Goal: Task Accomplishment & Management: Manage account settings

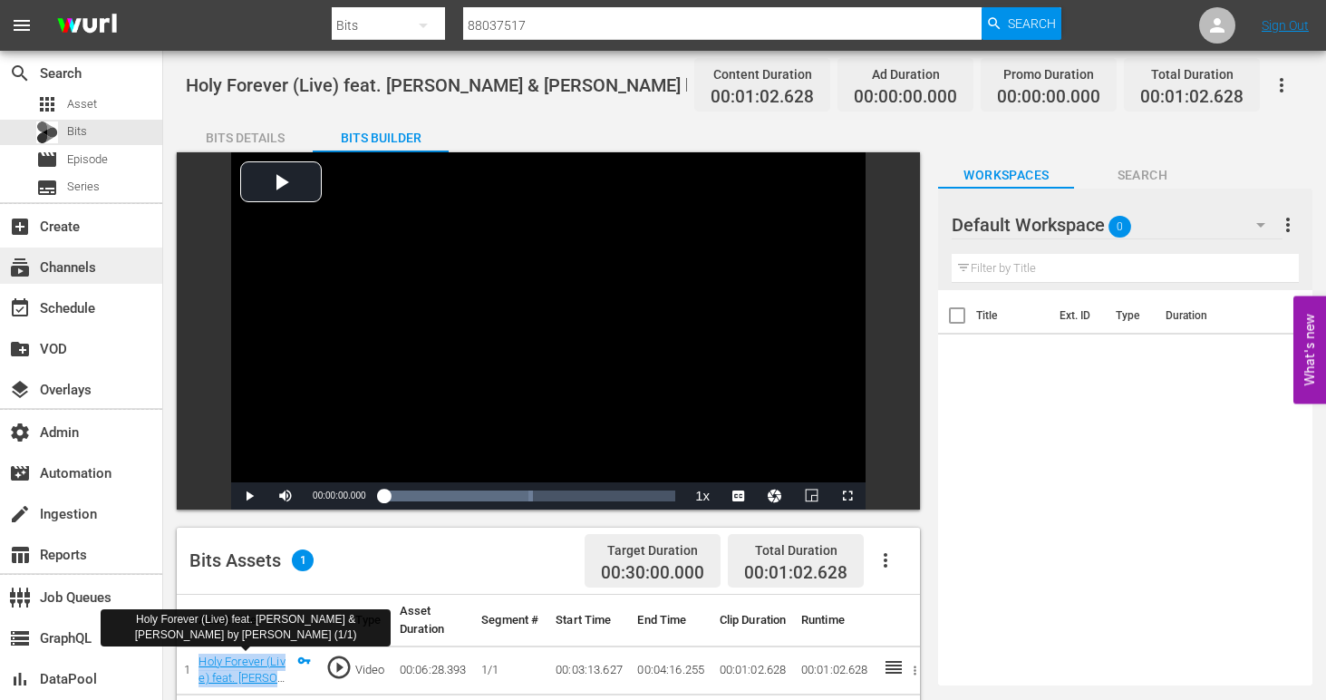
click at [106, 278] on div "subscriptions Channels" at bounding box center [81, 265] width 162 height 36
type input "bec_commune_1"
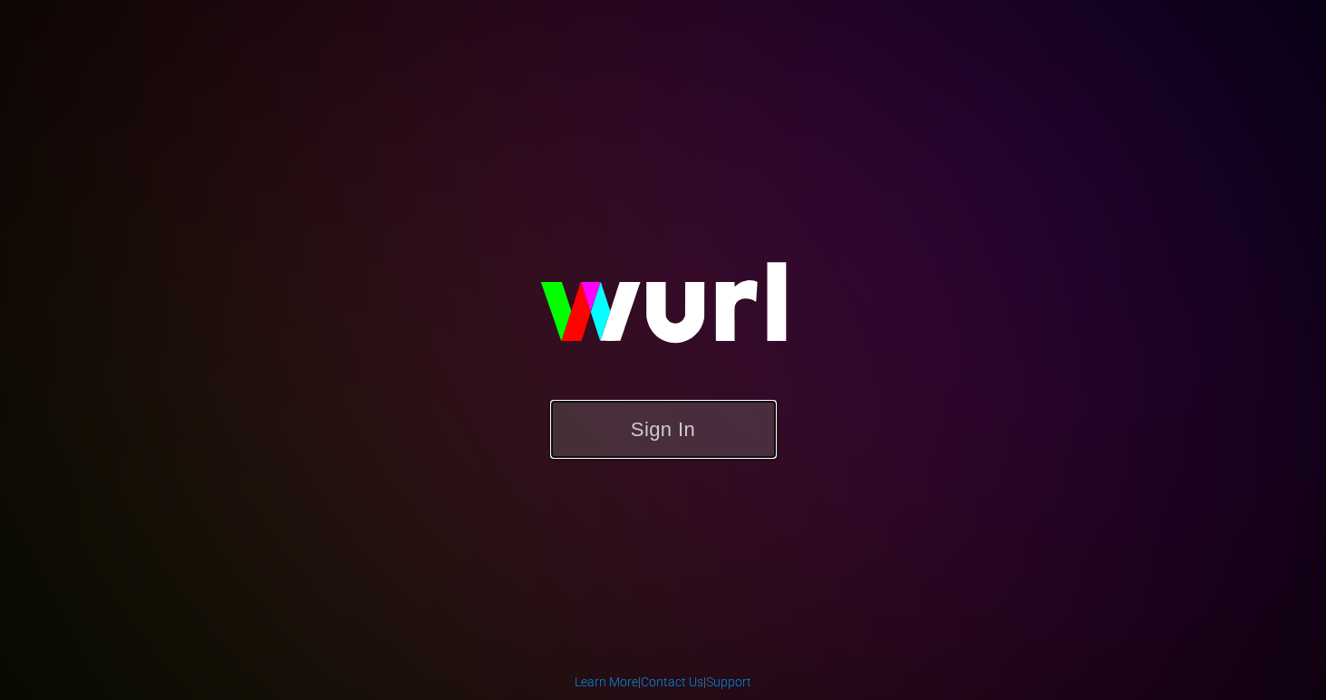
click at [664, 445] on button "Sign In" at bounding box center [663, 429] width 227 height 59
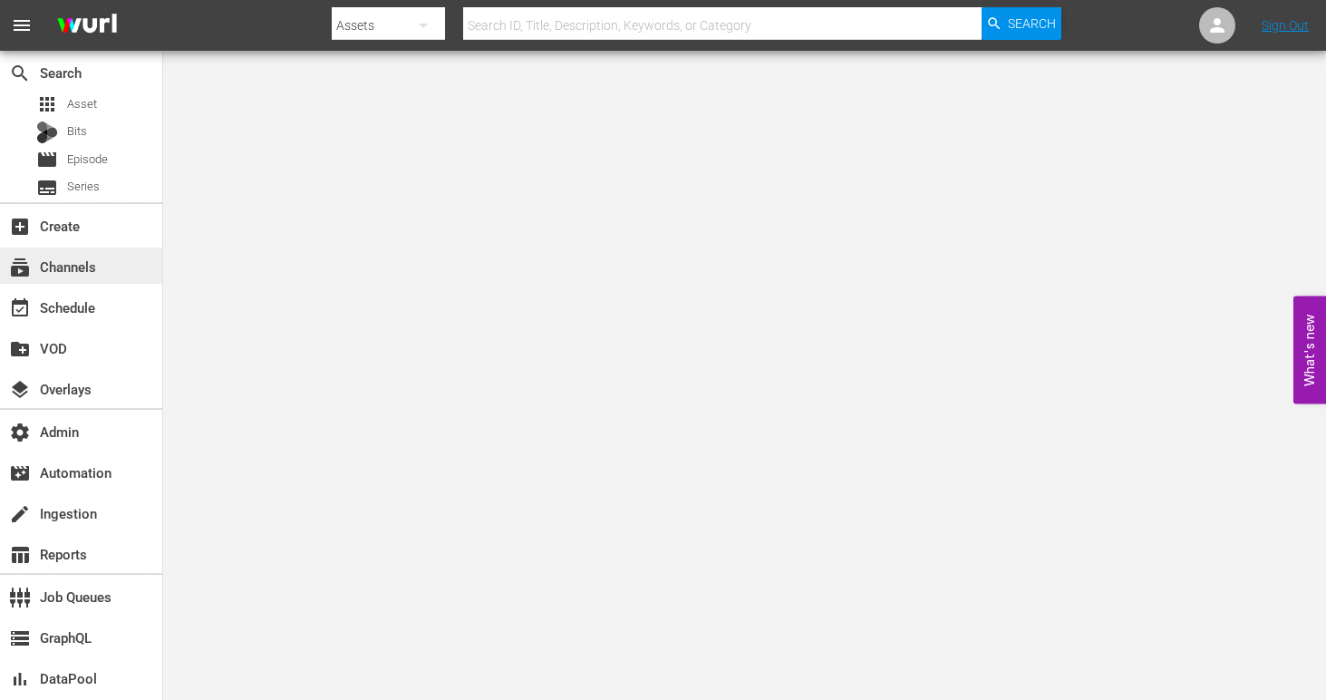
click at [77, 272] on div "subscriptions Channels" at bounding box center [51, 264] width 102 height 16
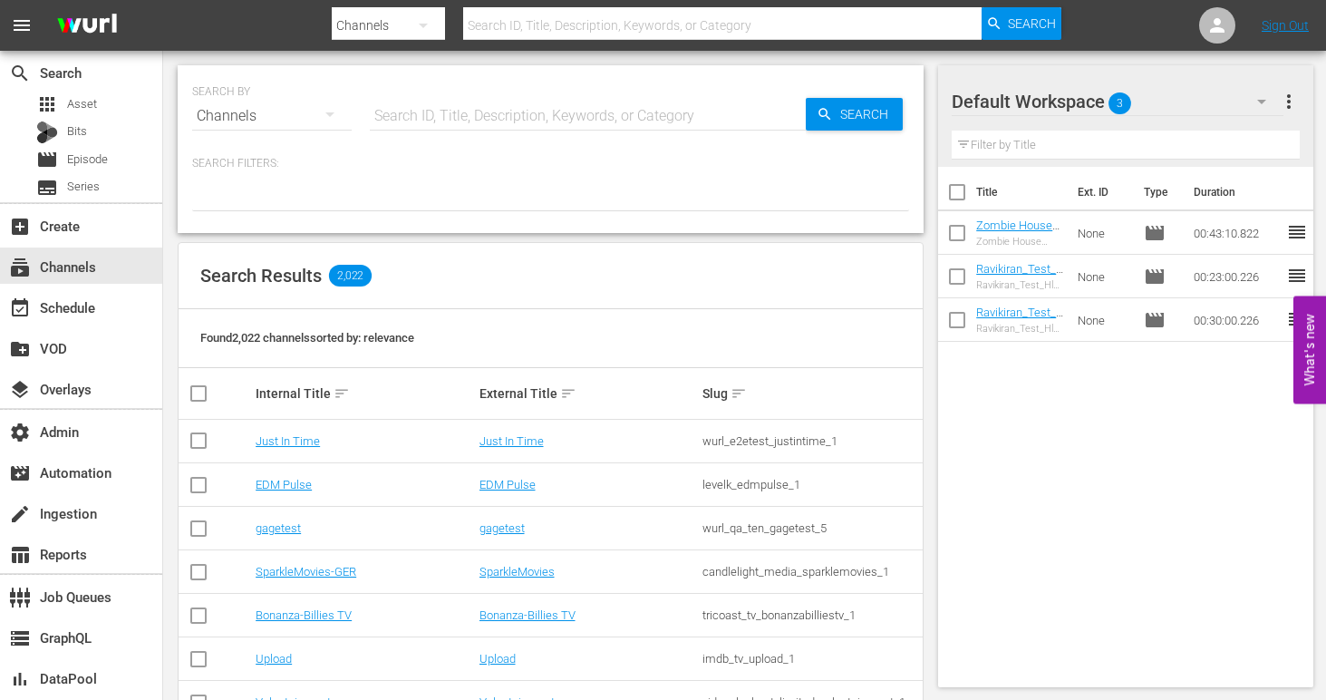
click at [513, 111] on input "text" at bounding box center [588, 116] width 436 height 44
paste input "free_tv_networks_pamgrierssoulflix_1"
type input "free_tv_networks_pamgrierssoulflix_1"
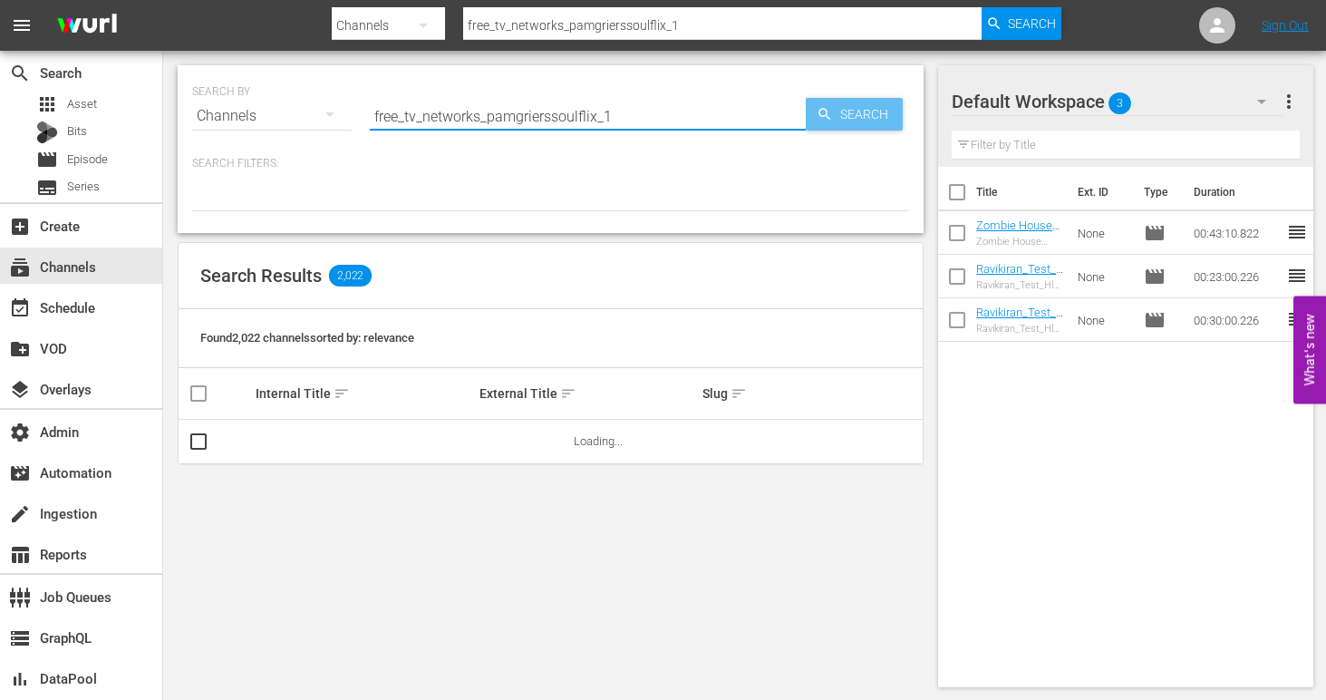
type input "free_tv_networks_pamgrierssoulflix_1"
click at [844, 108] on span "Search" at bounding box center [868, 114] width 70 height 33
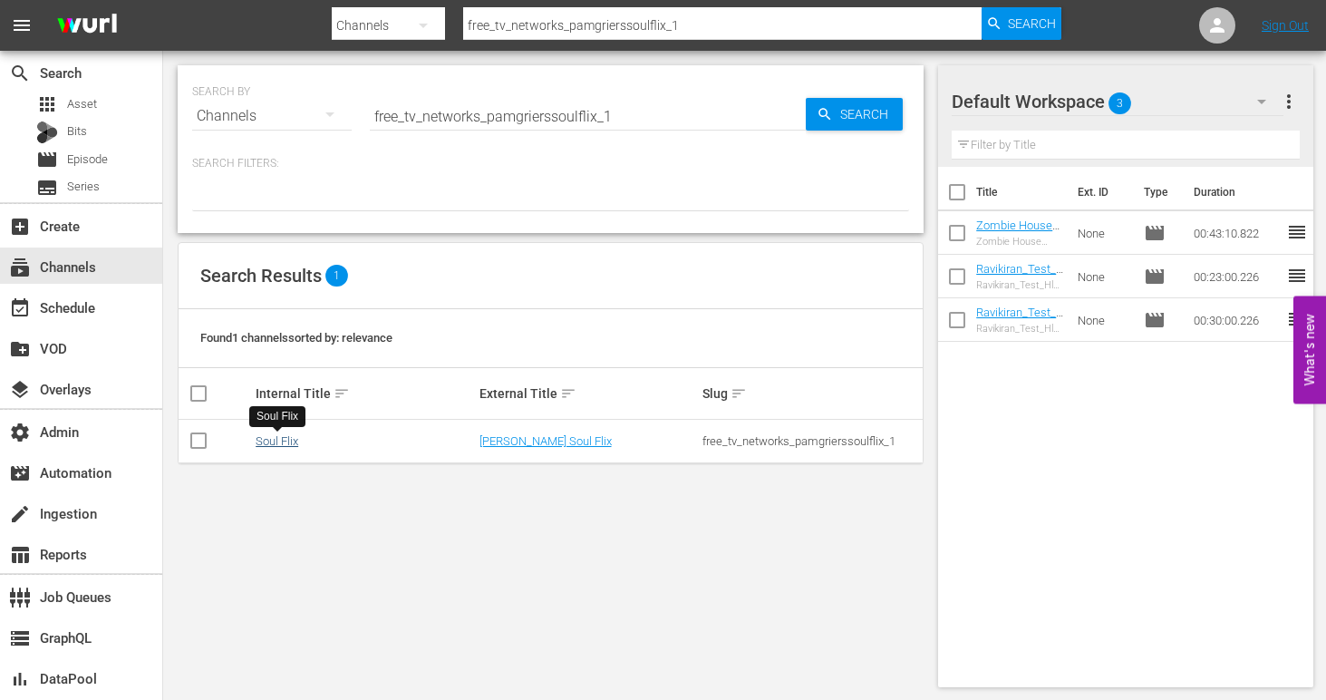
click at [277, 440] on link "Soul Flix" at bounding box center [277, 441] width 43 height 14
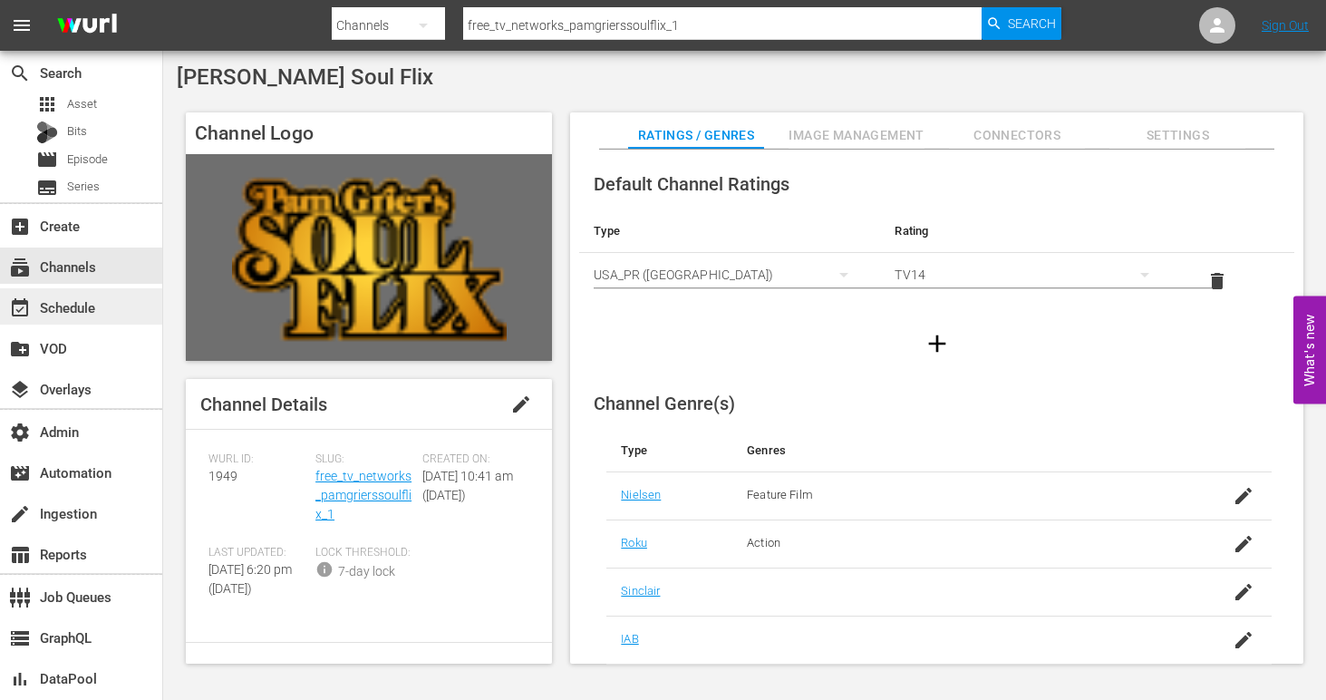
click at [75, 304] on div "event_available Schedule" at bounding box center [51, 304] width 102 height 16
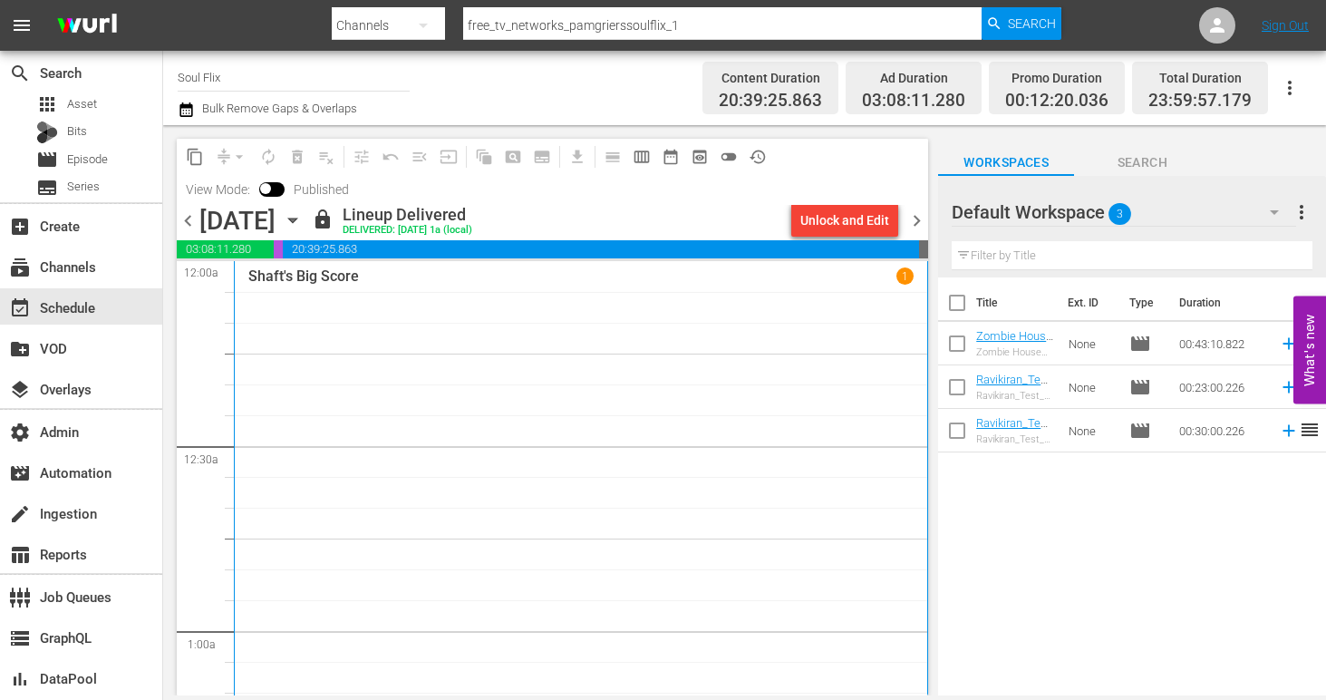
click at [921, 217] on span "chevron_right" at bounding box center [916, 220] width 23 height 23
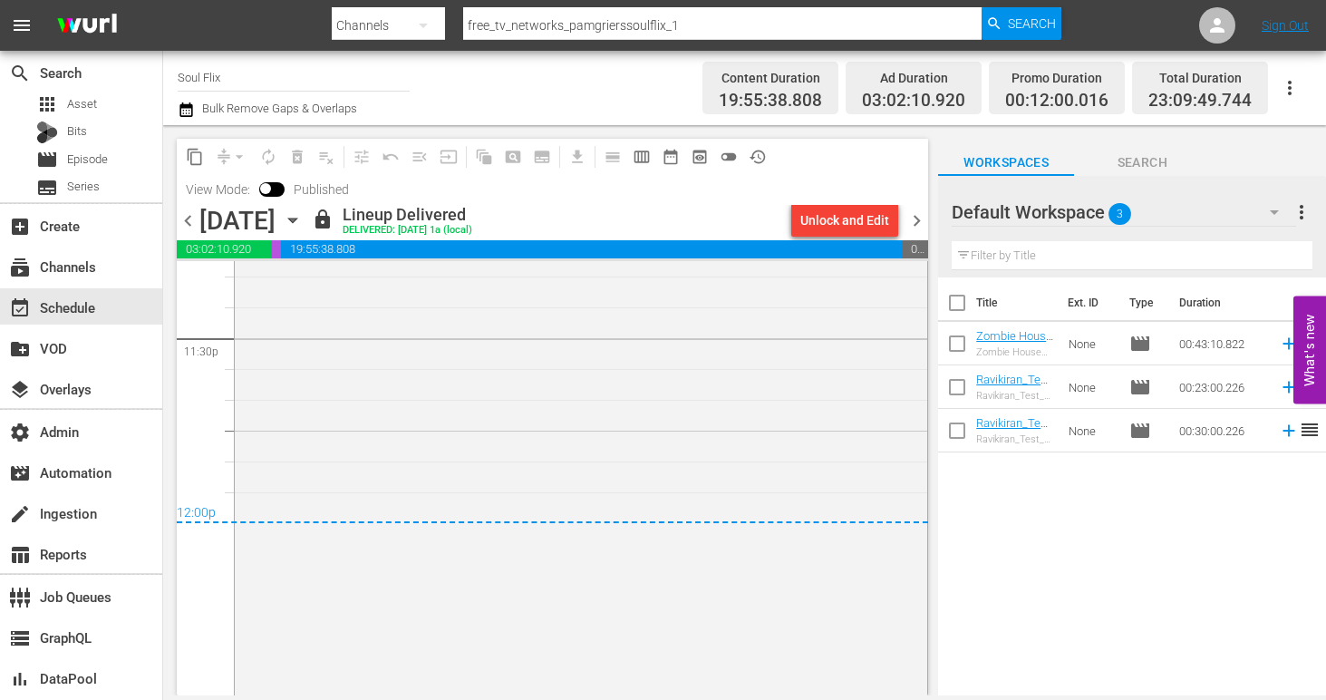
scroll to position [8704, 0]
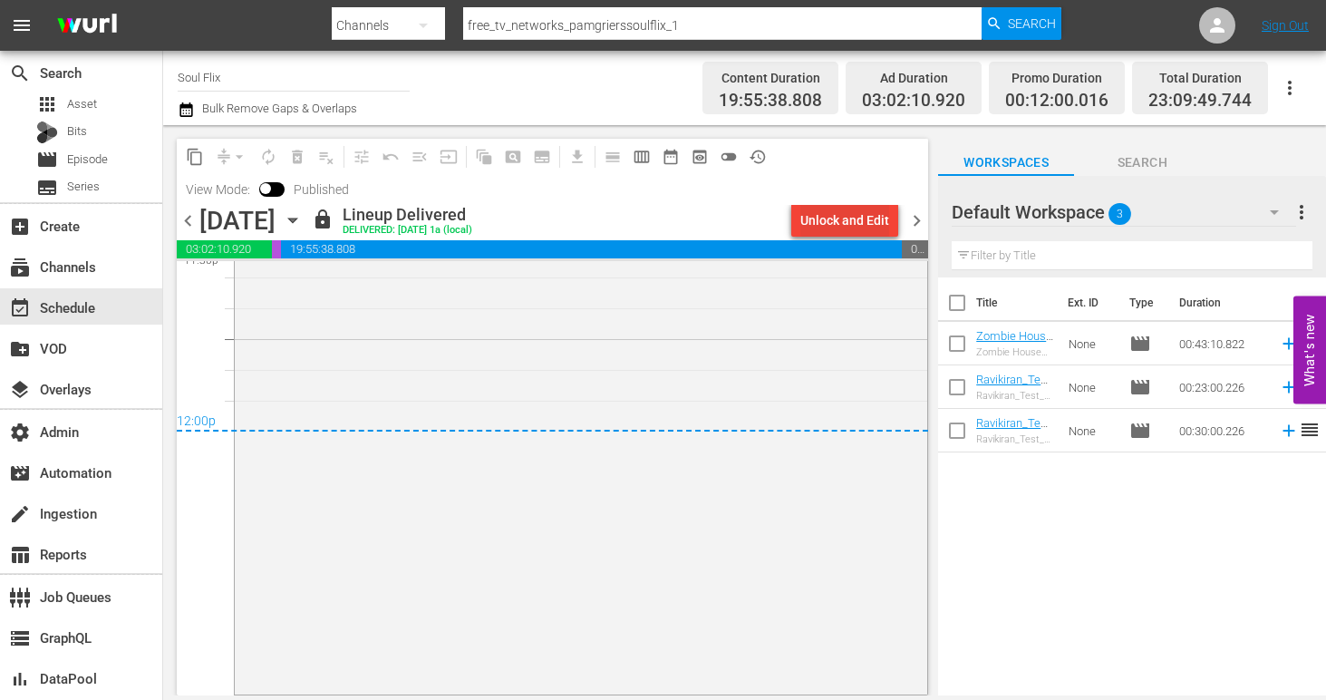
click at [846, 226] on div "Unlock and Edit" at bounding box center [844, 220] width 89 height 33
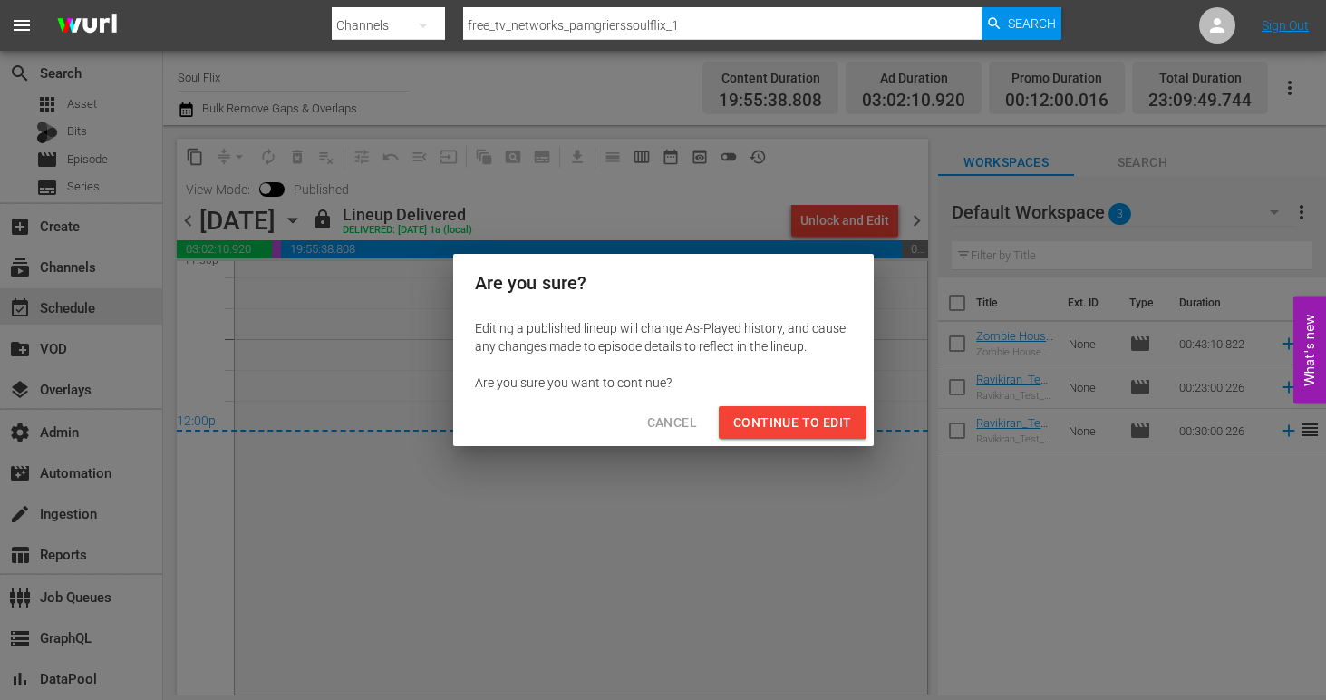
click at [828, 427] on span "Continue to Edit" at bounding box center [792, 422] width 118 height 23
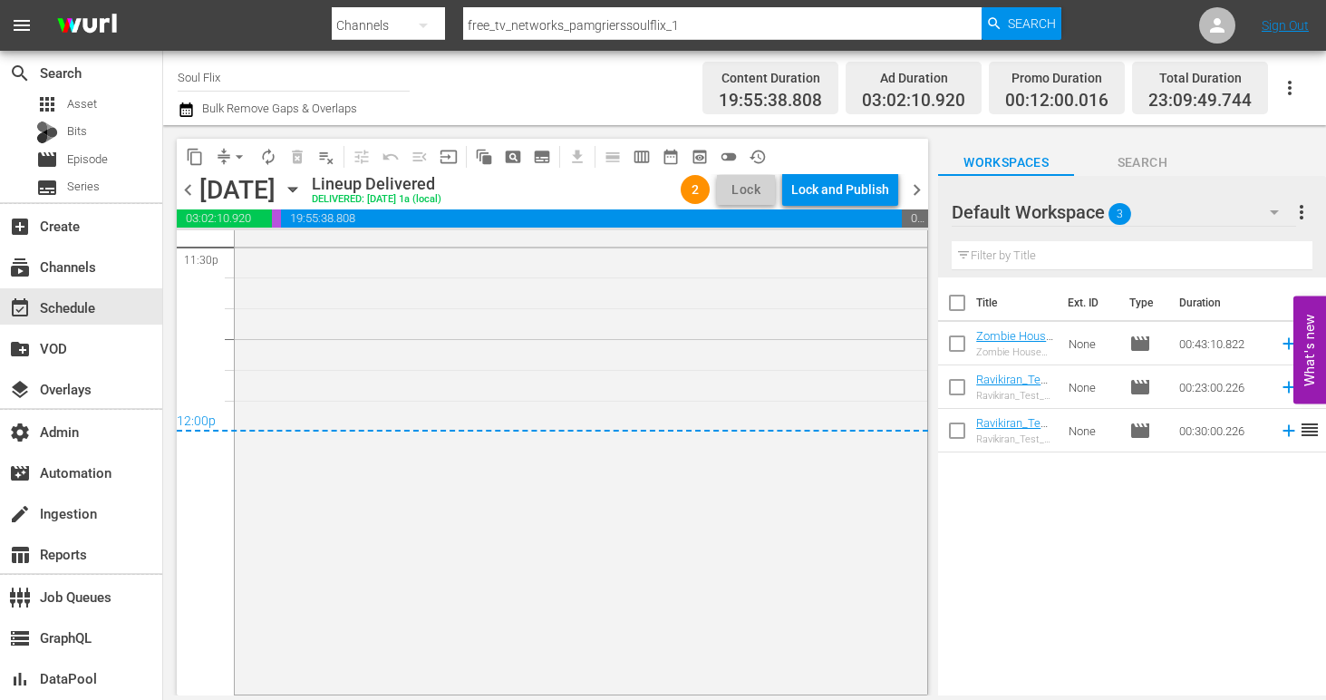
scroll to position [8674, 0]
click at [839, 188] on div "Lock and Publish" at bounding box center [840, 189] width 98 height 33
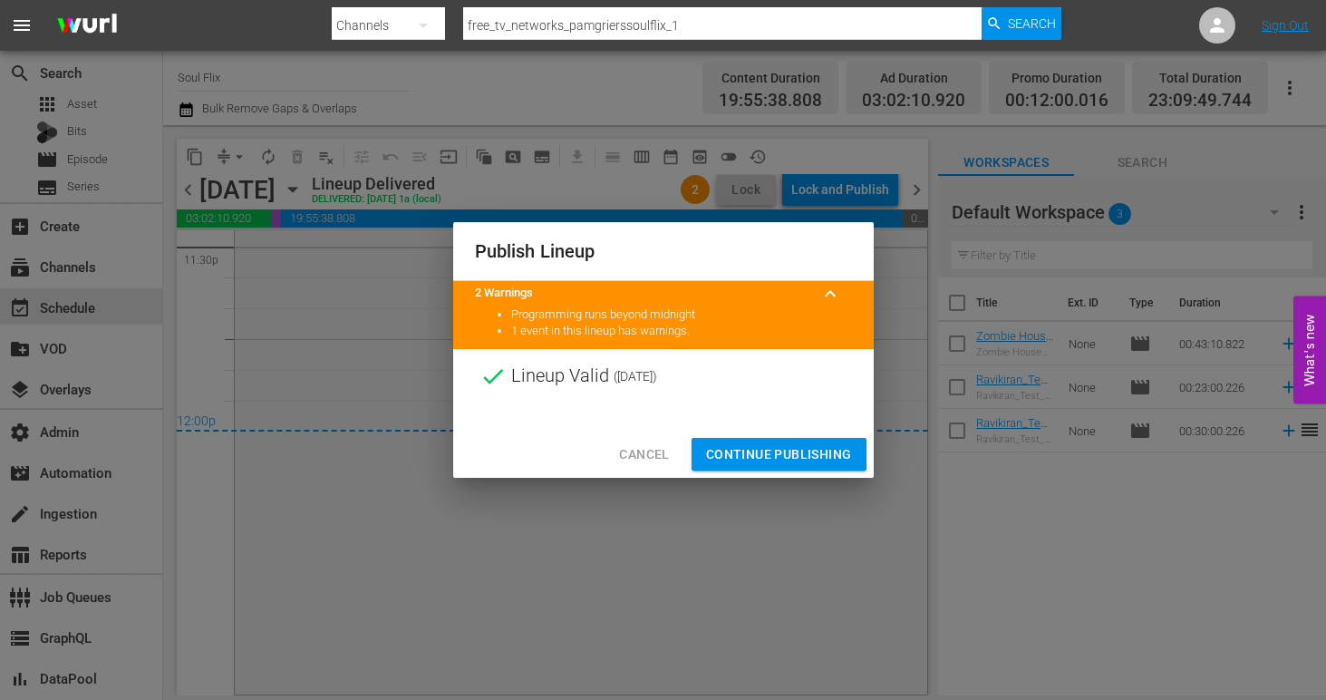
click at [805, 461] on span "Continue Publishing" at bounding box center [779, 454] width 146 height 23
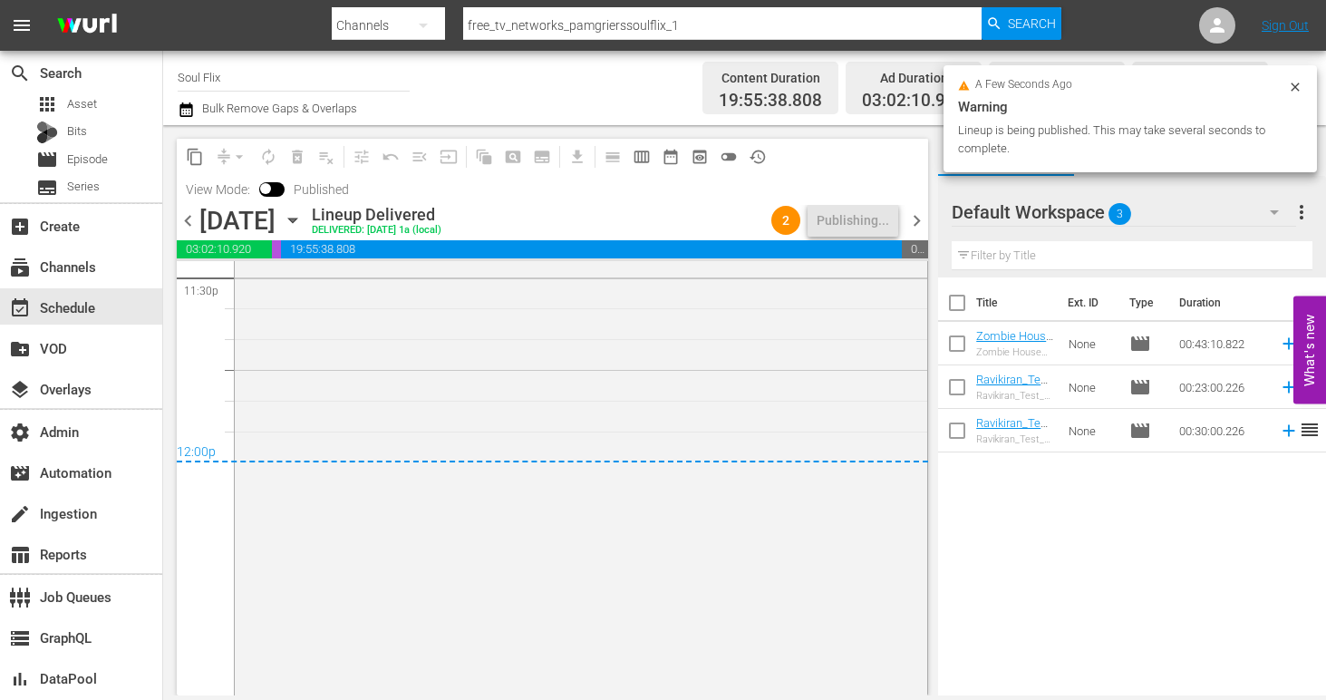
scroll to position [8704, 0]
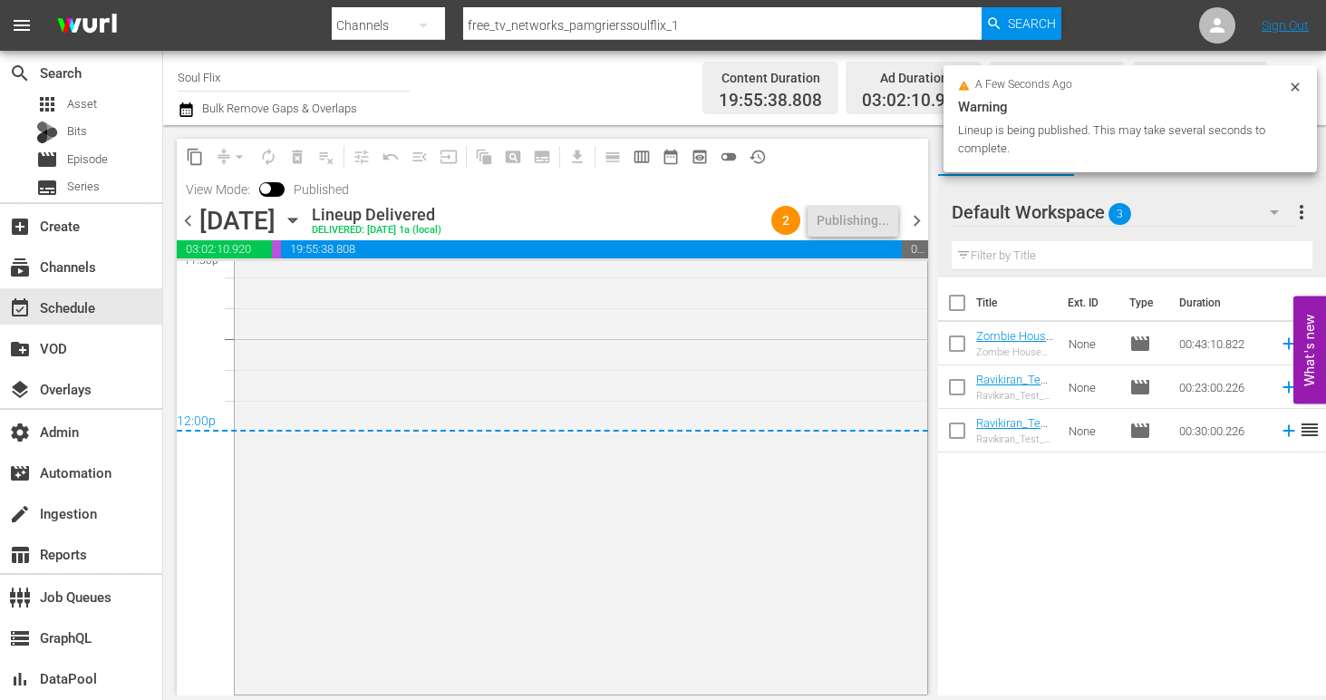
click at [923, 218] on span "chevron_right" at bounding box center [916, 220] width 23 height 23
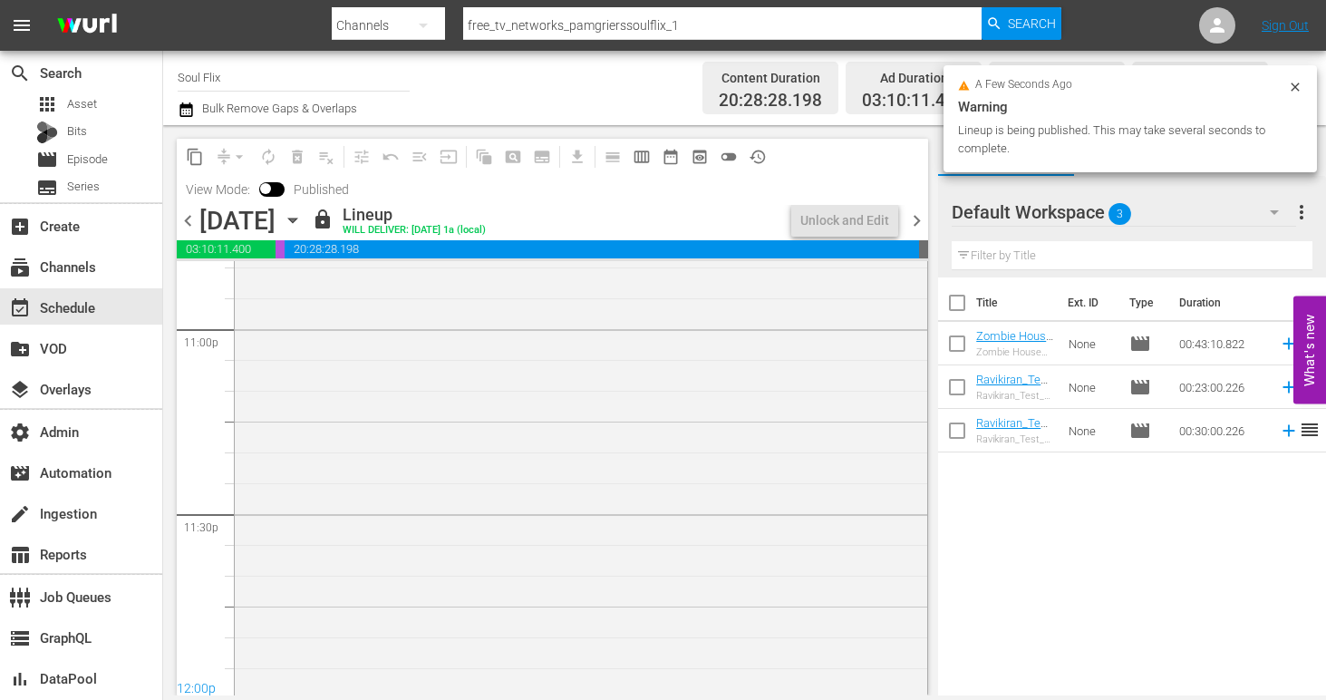
scroll to position [8655, 0]
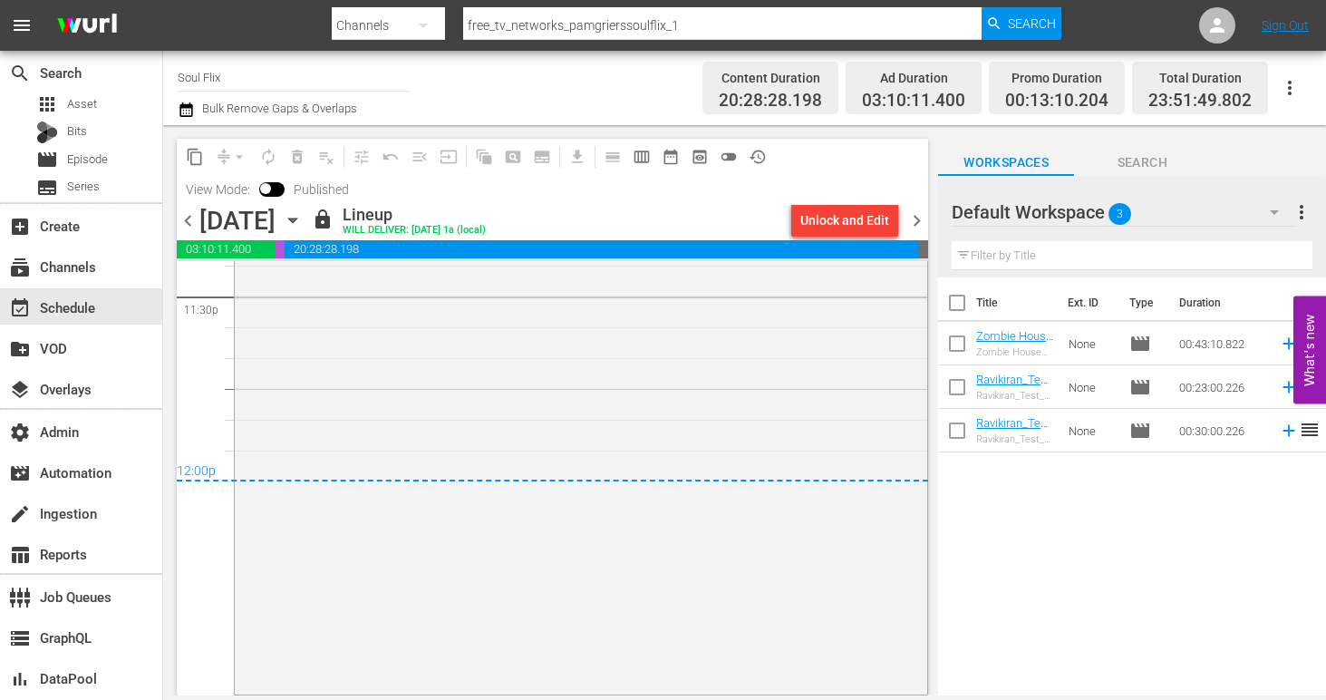
click at [844, 214] on div "Unlock and Edit" at bounding box center [844, 220] width 89 height 33
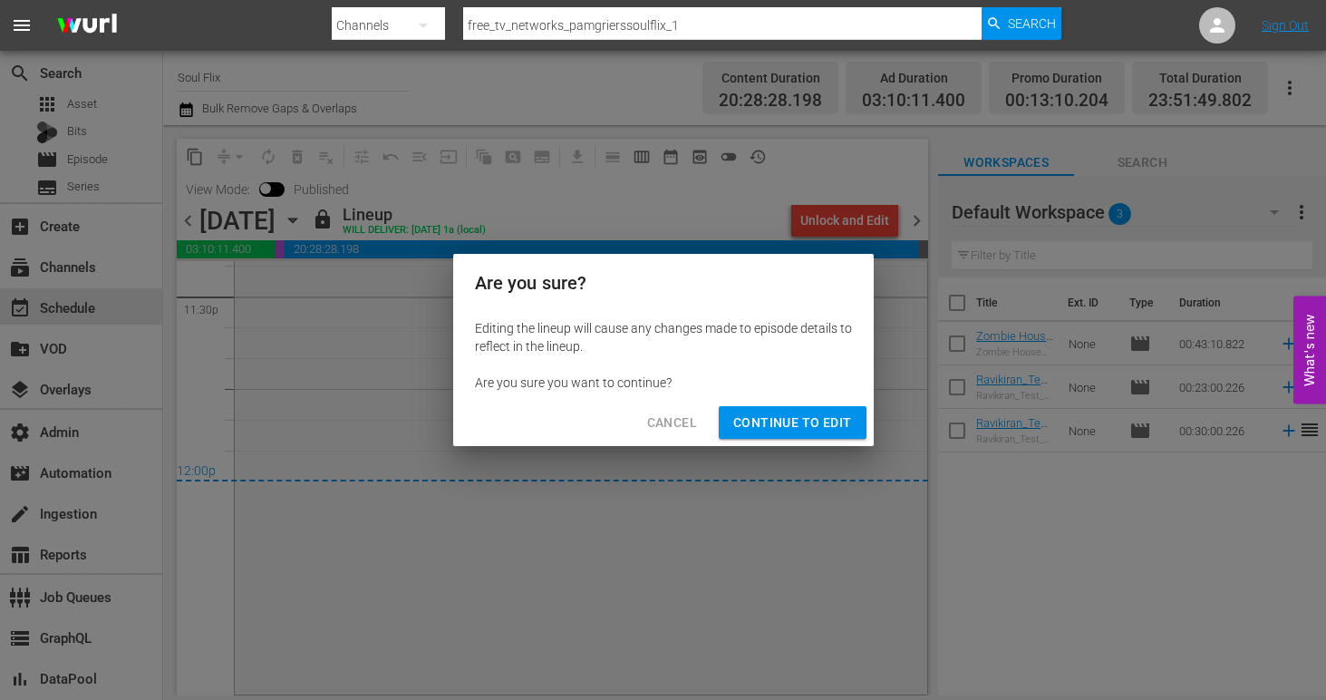
click at [809, 434] on button "Continue to Edit" at bounding box center [792, 423] width 147 height 34
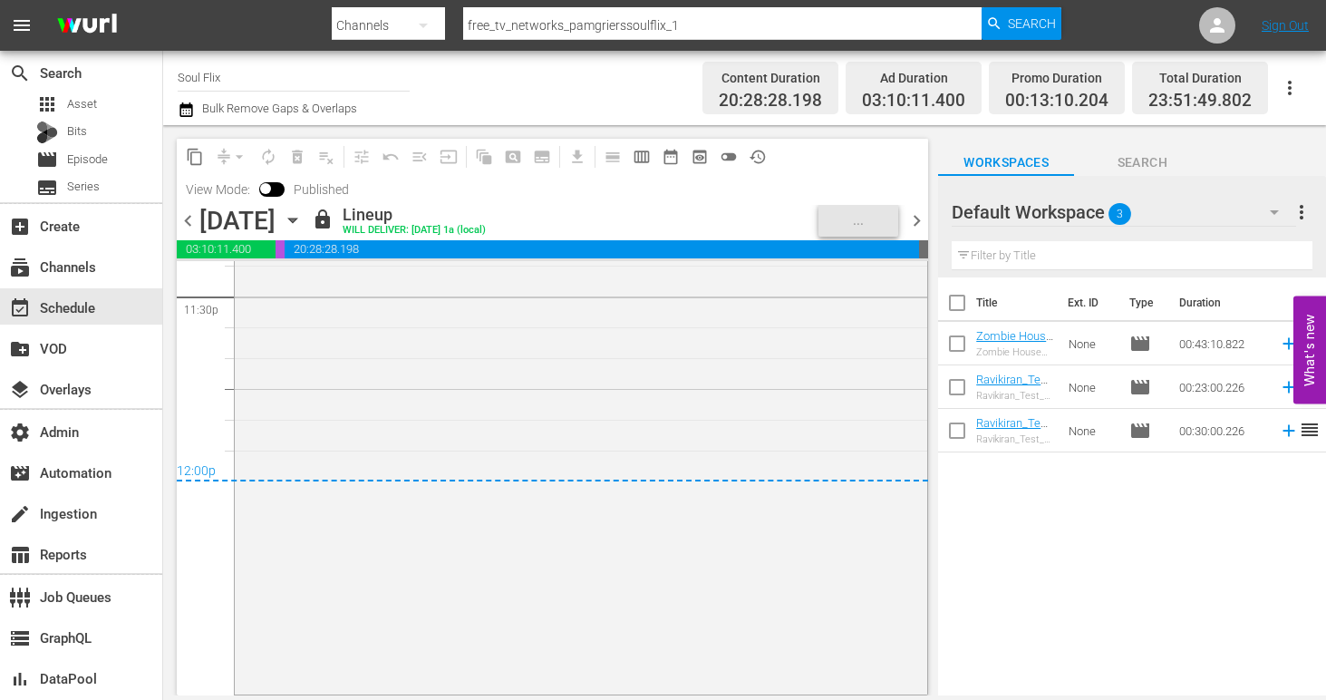
scroll to position [8624, 0]
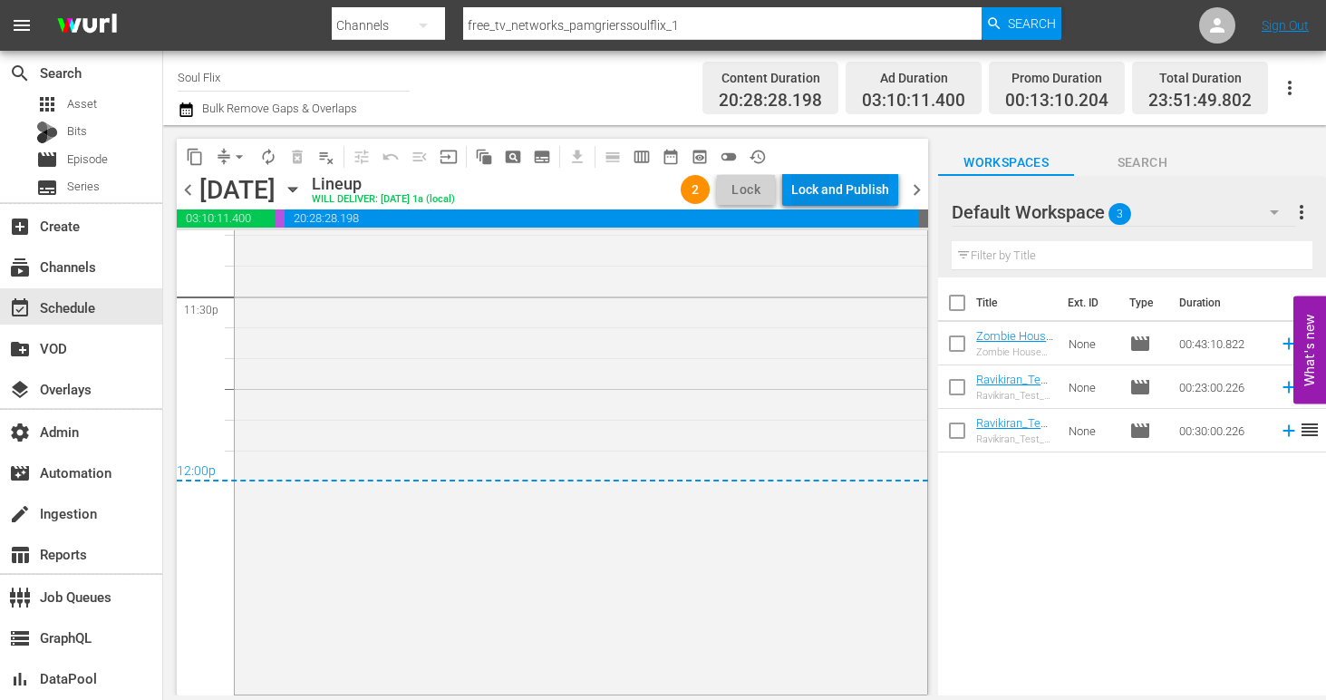
click at [835, 186] on div "Lock and Publish" at bounding box center [840, 189] width 98 height 33
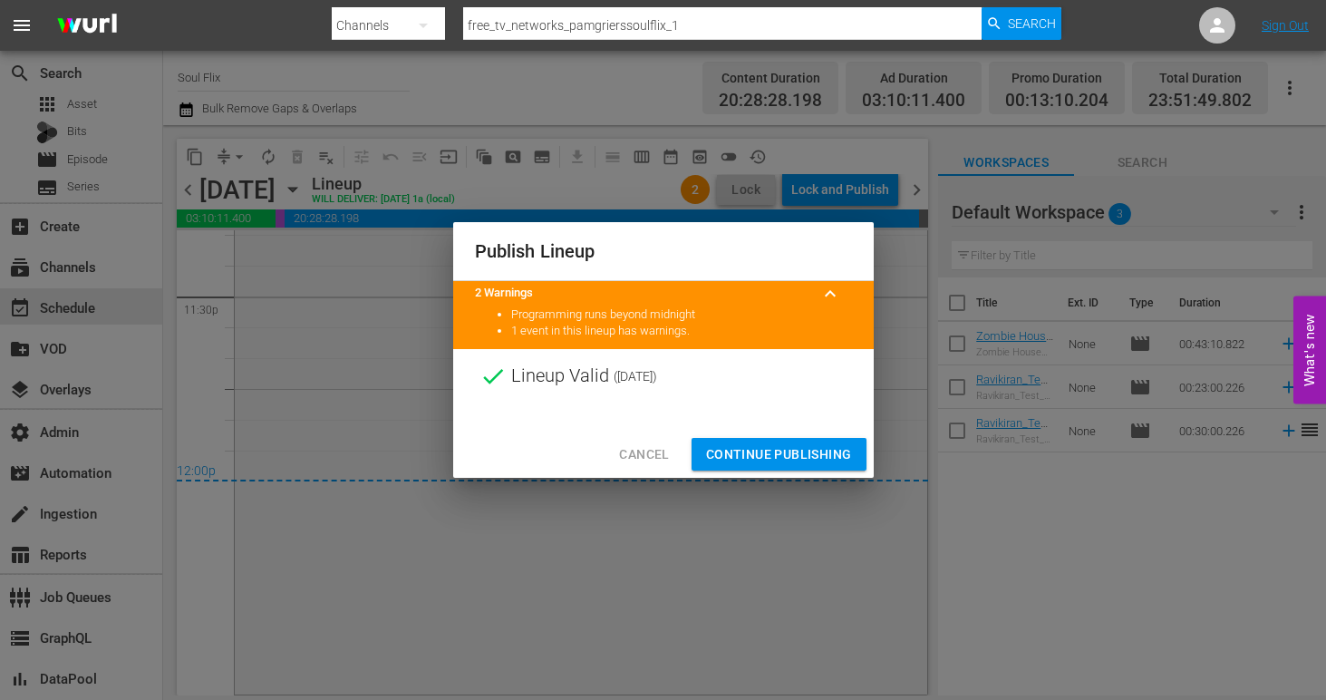
click at [787, 459] on span "Continue Publishing" at bounding box center [779, 454] width 146 height 23
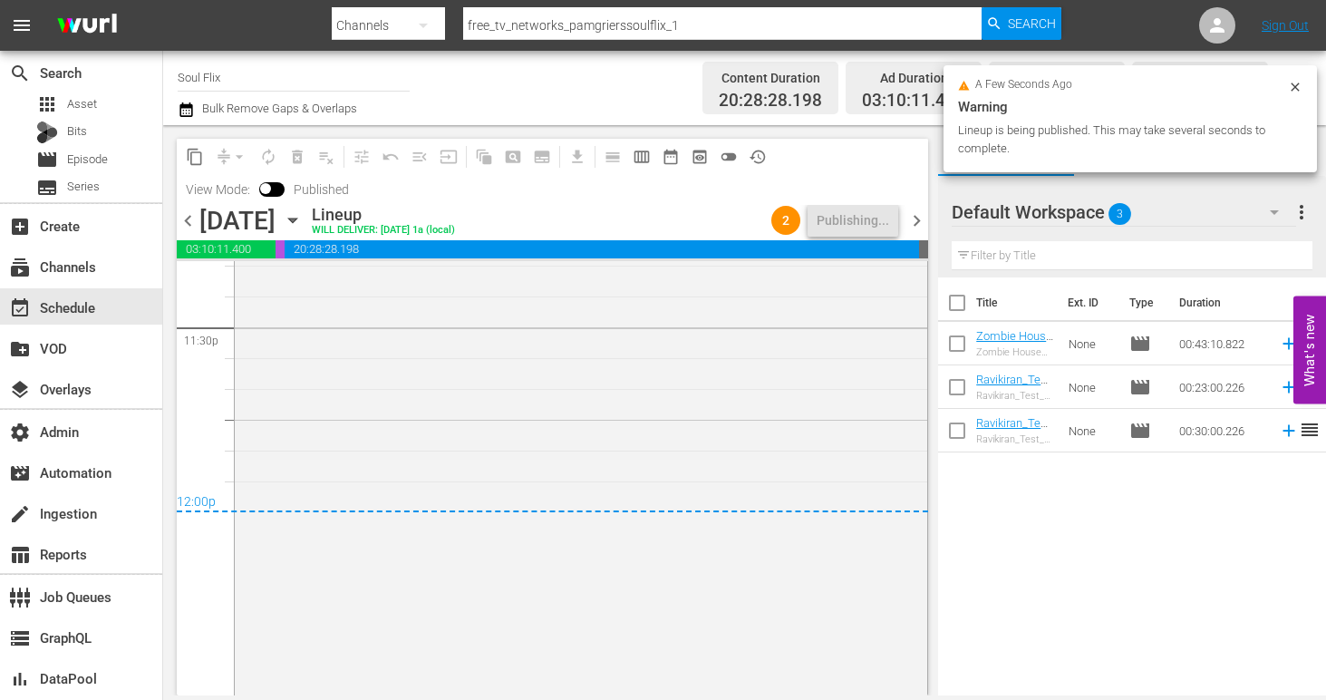
scroll to position [8655, 0]
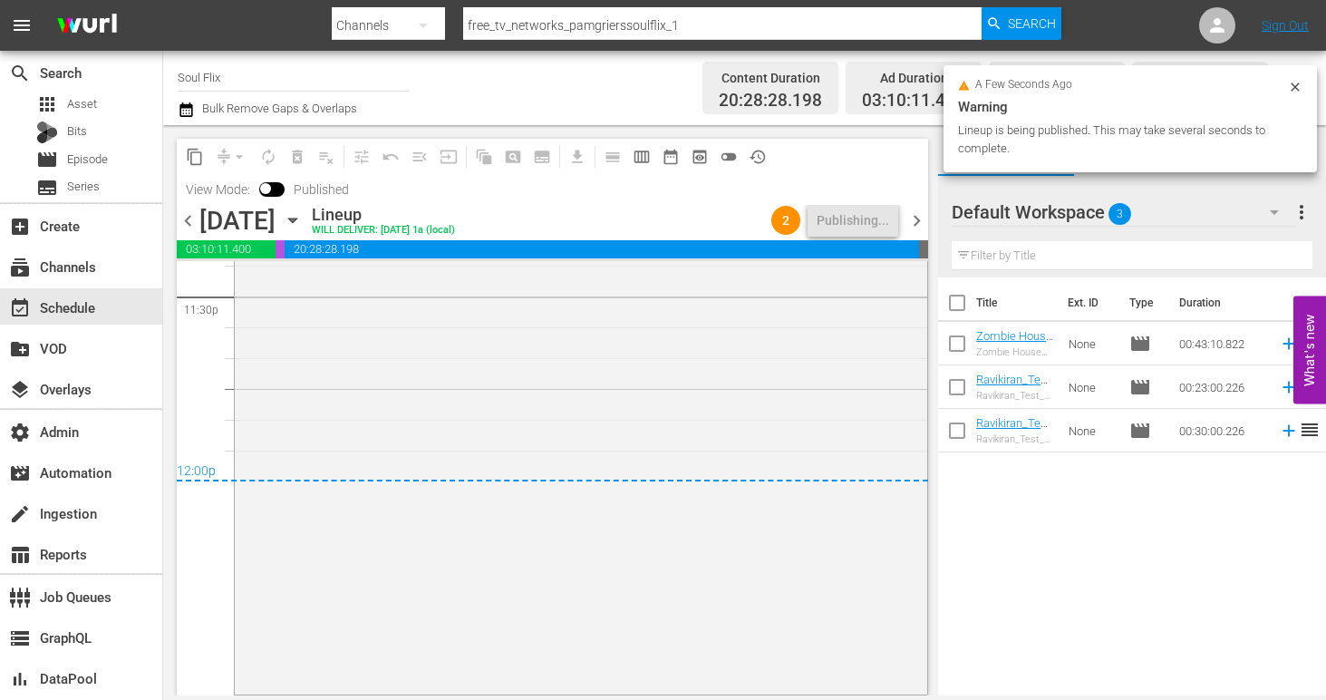
click at [915, 220] on span "chevron_right" at bounding box center [916, 220] width 23 height 23
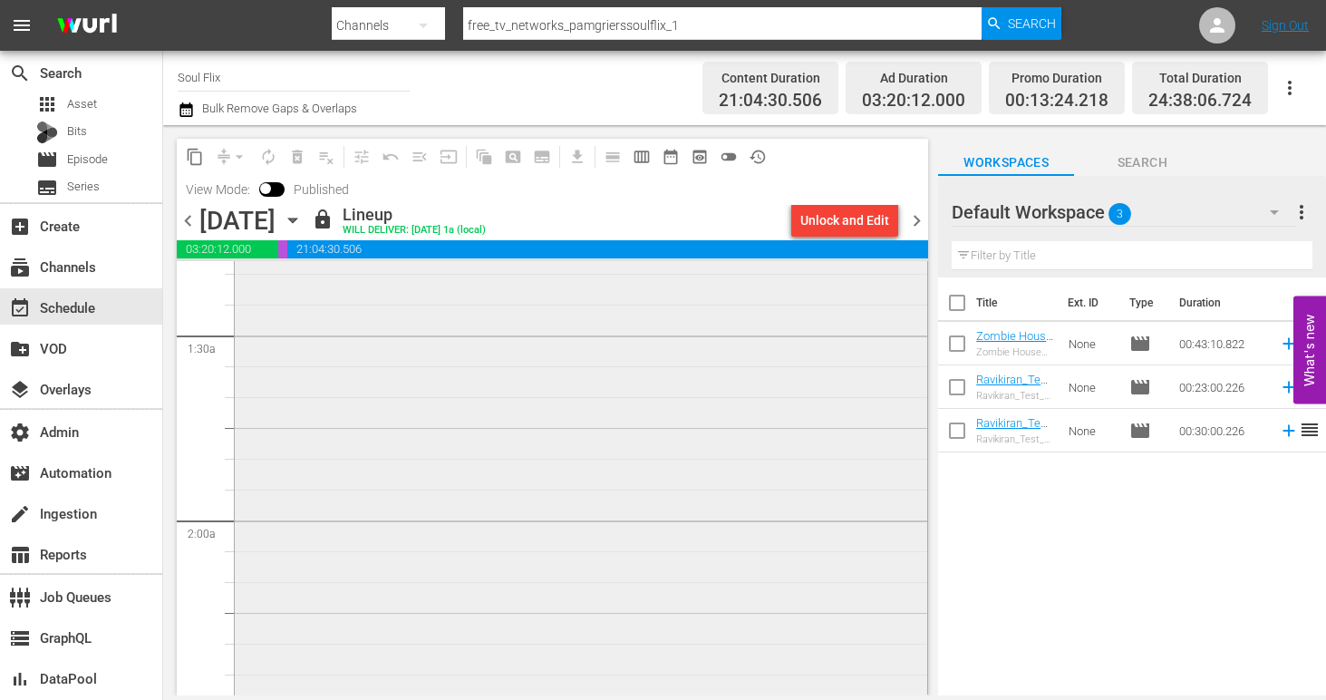
scroll to position [286, 0]
click at [840, 207] on div "Unlock and Edit" at bounding box center [844, 220] width 89 height 33
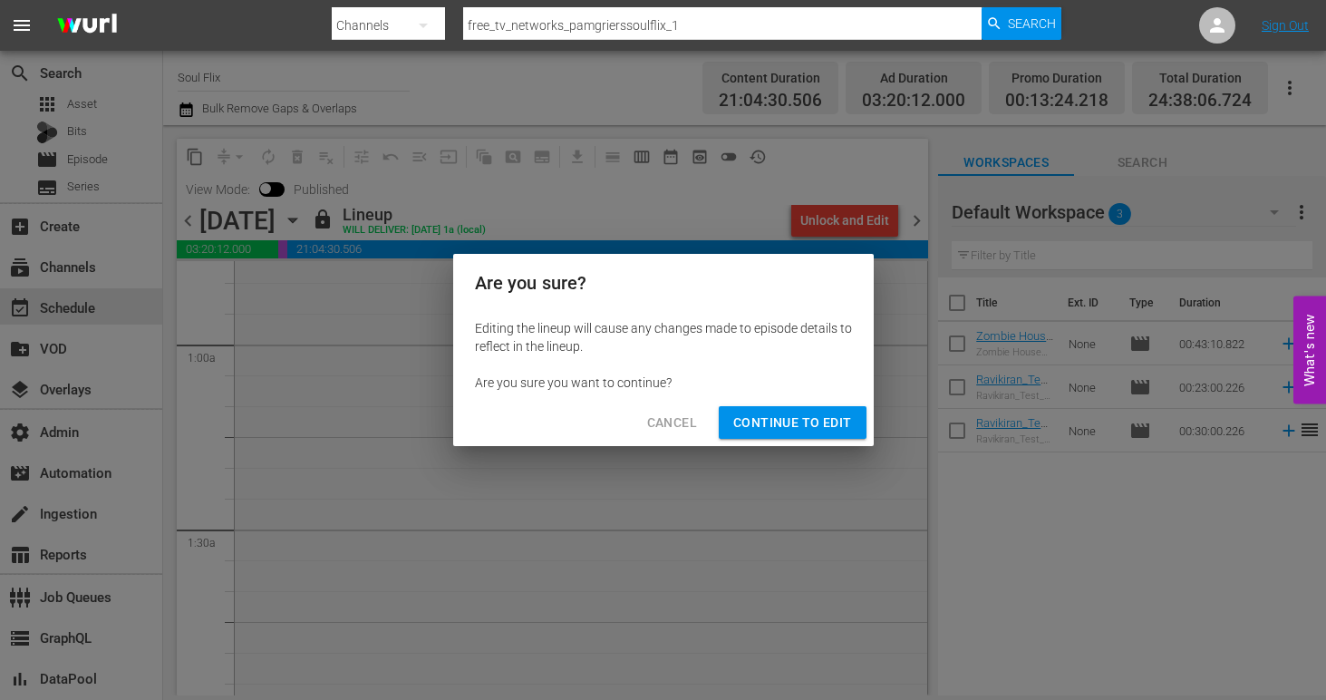
click at [832, 406] on button "Continue to Edit" at bounding box center [792, 423] width 147 height 34
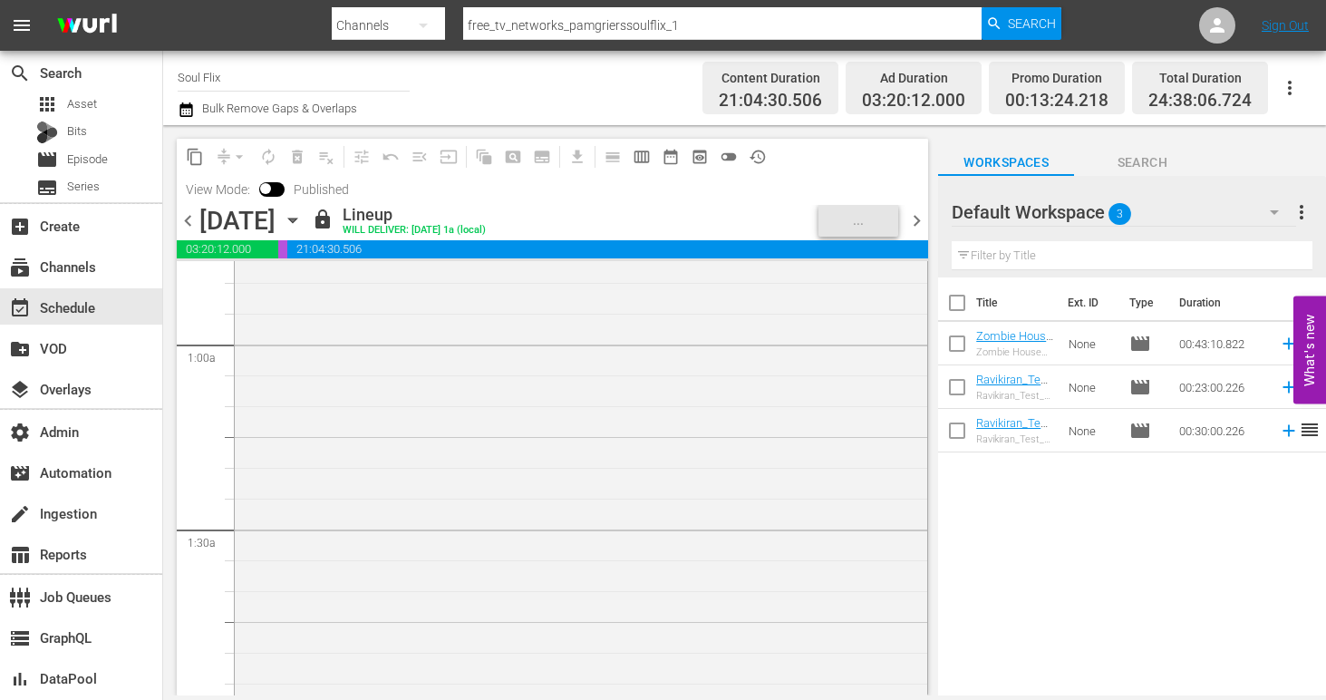
click at [832, 405] on div "Uptown Saturday Night VARIANT" at bounding box center [581, 557] width 692 height 736
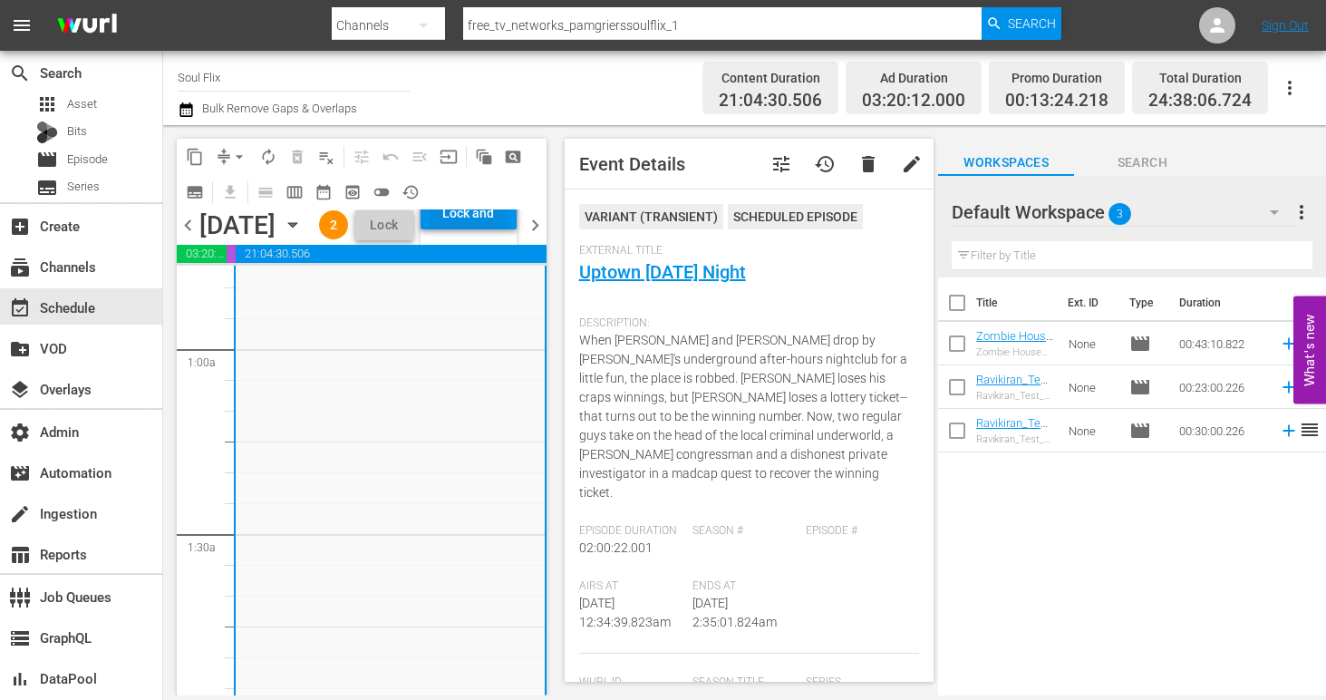
click at [505, 229] on div "Lock and Publish" at bounding box center [469, 213] width 78 height 33
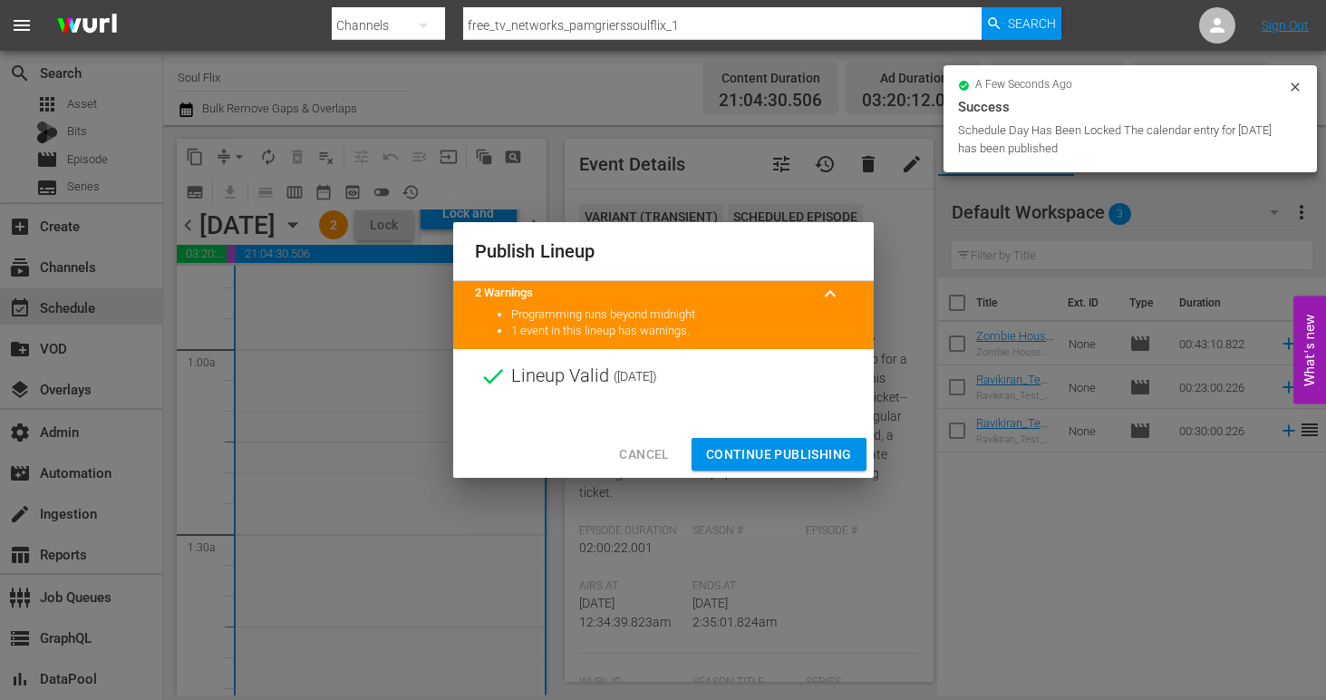
click at [758, 450] on span "Continue Publishing" at bounding box center [779, 454] width 146 height 23
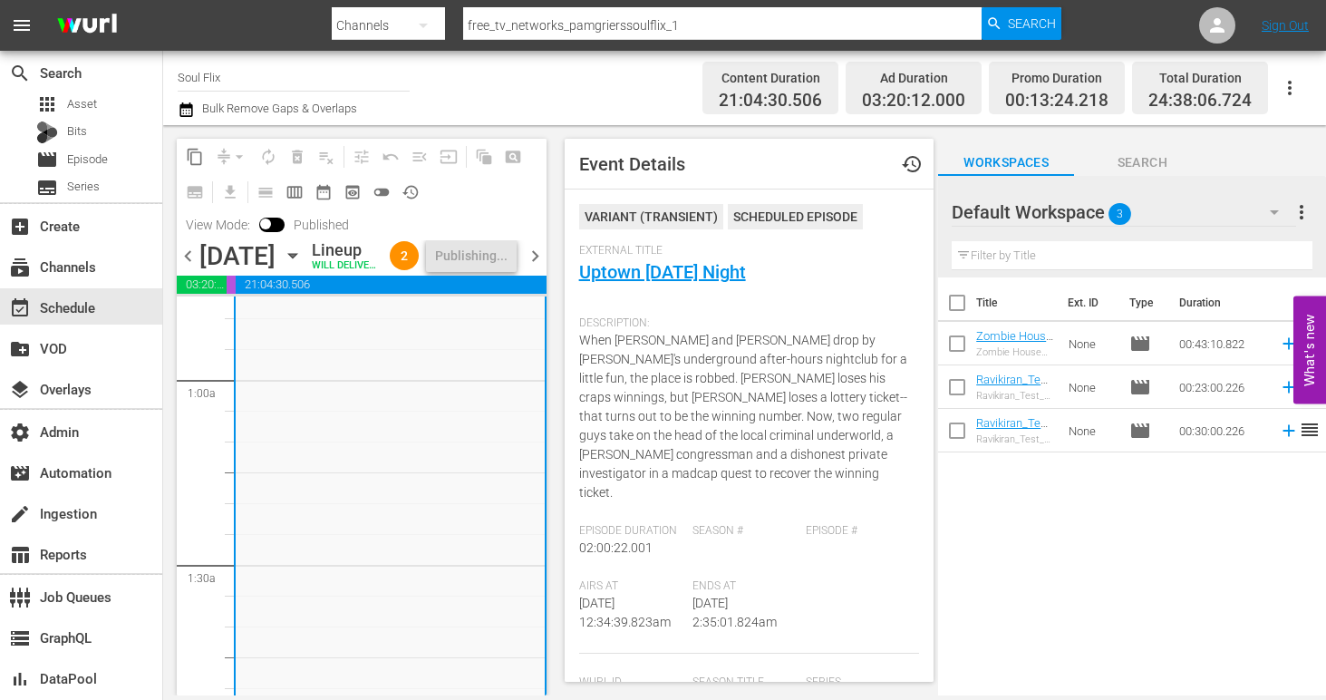
click at [537, 261] on span "chevron_right" at bounding box center [535, 256] width 23 height 23
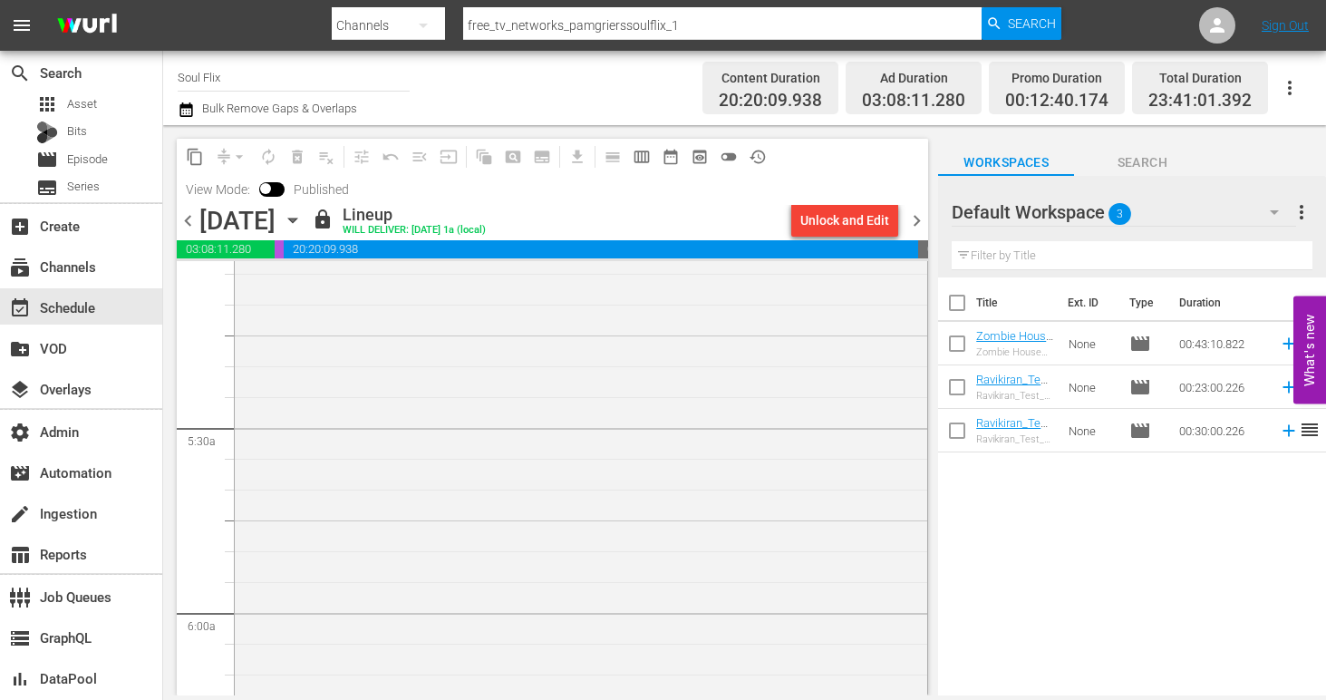
scroll to position [1954, 0]
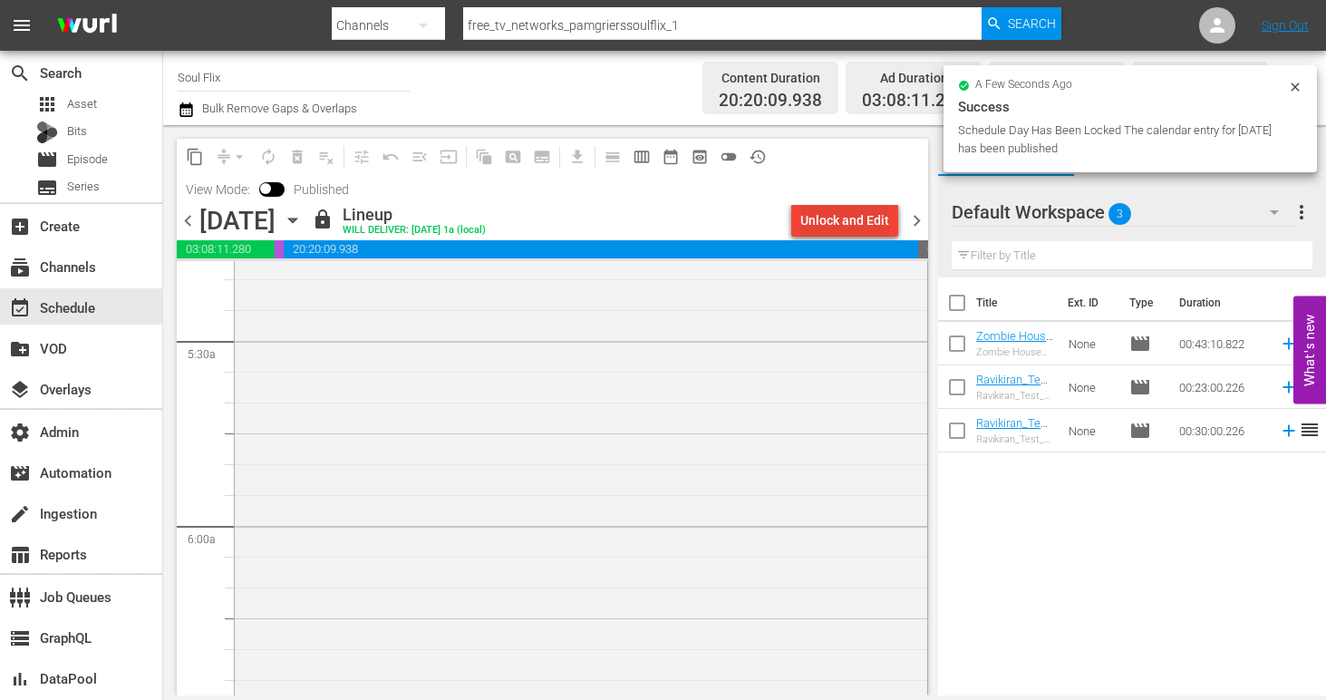
click at [845, 222] on div "Unlock and Edit" at bounding box center [844, 220] width 89 height 33
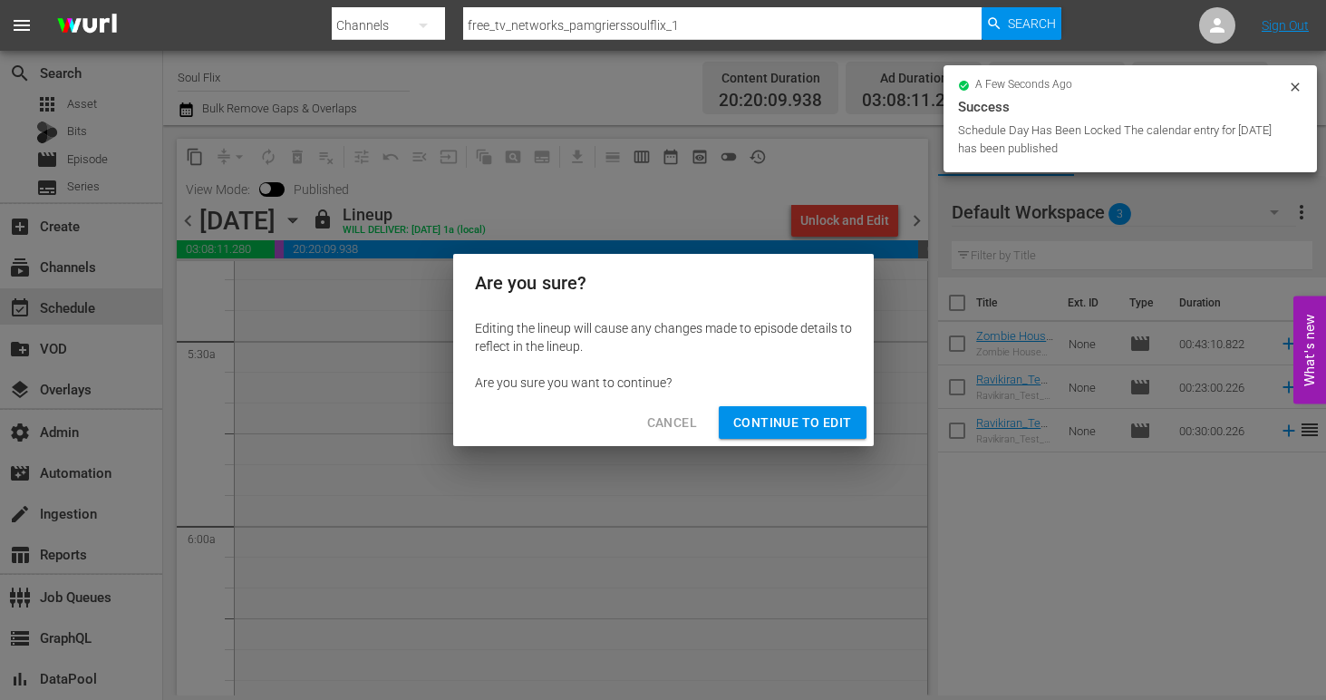
click at [800, 421] on span "Continue to Edit" at bounding box center [792, 422] width 118 height 23
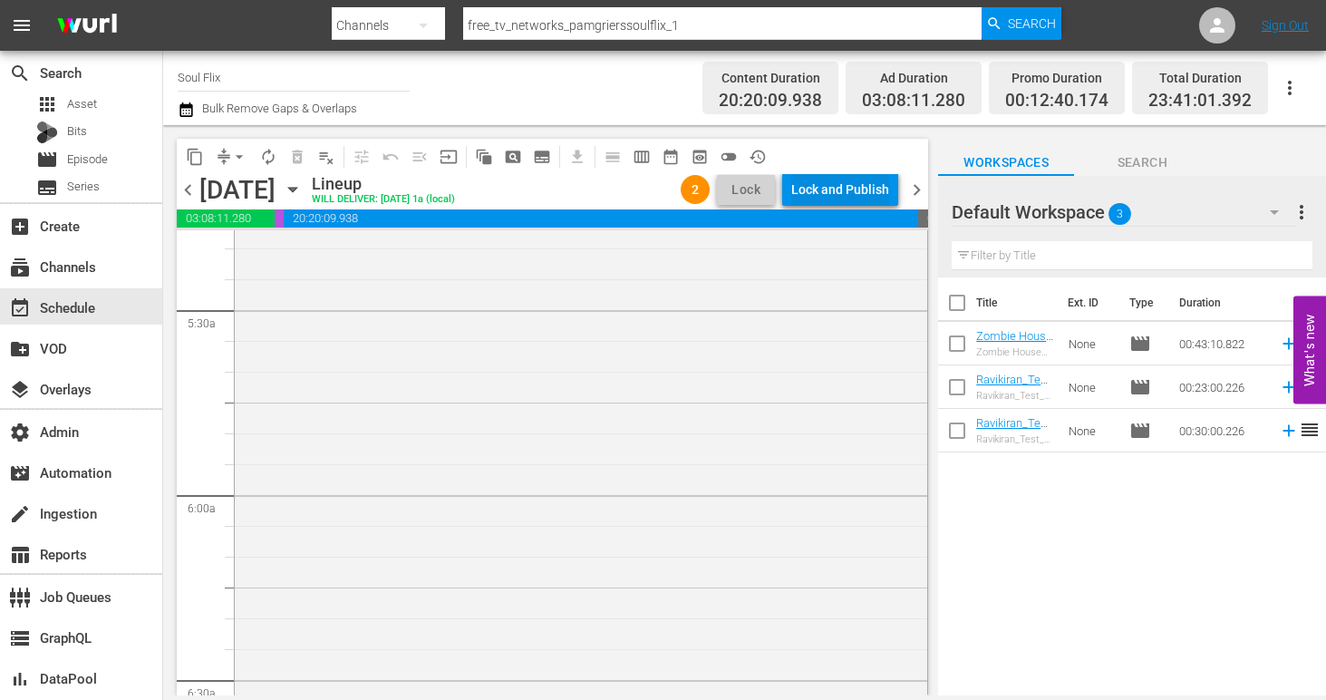
click at [808, 199] on div "Lock and Publish" at bounding box center [840, 189] width 98 height 33
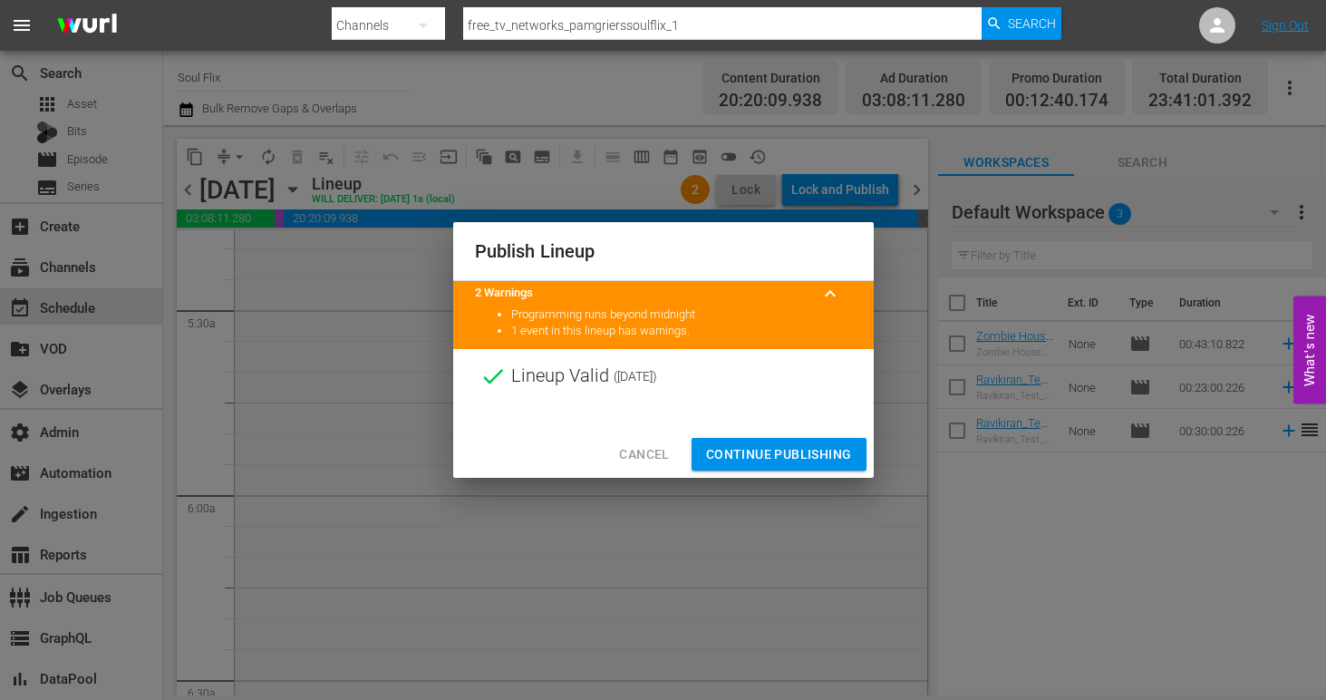
click at [788, 452] on span "Continue Publishing" at bounding box center [779, 454] width 146 height 23
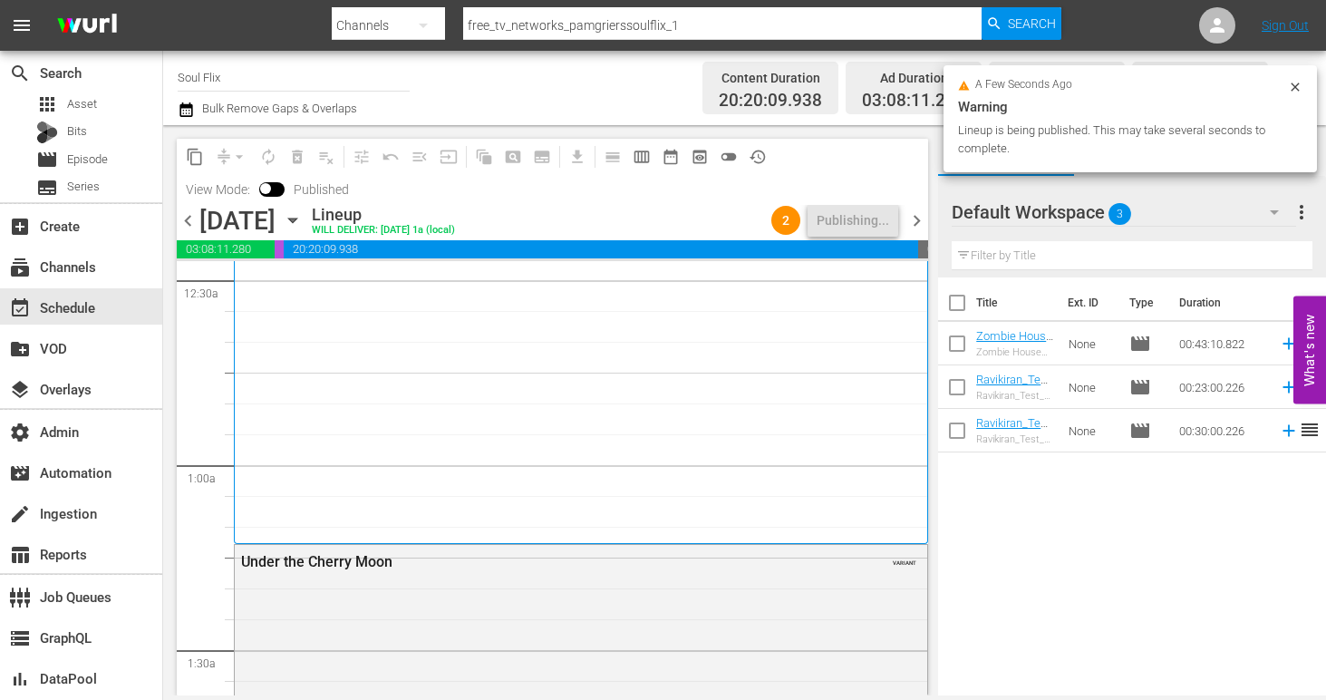
scroll to position [0, 0]
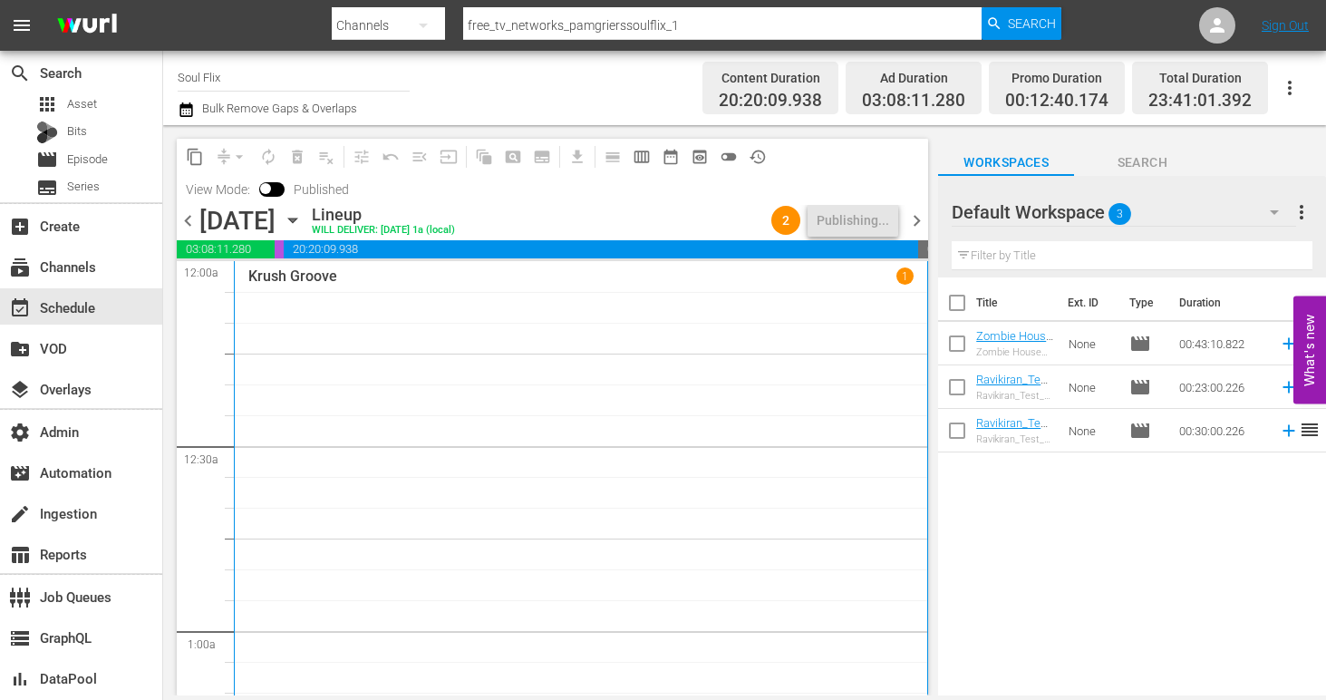
click at [187, 221] on span "chevron_left" at bounding box center [188, 220] width 23 height 23
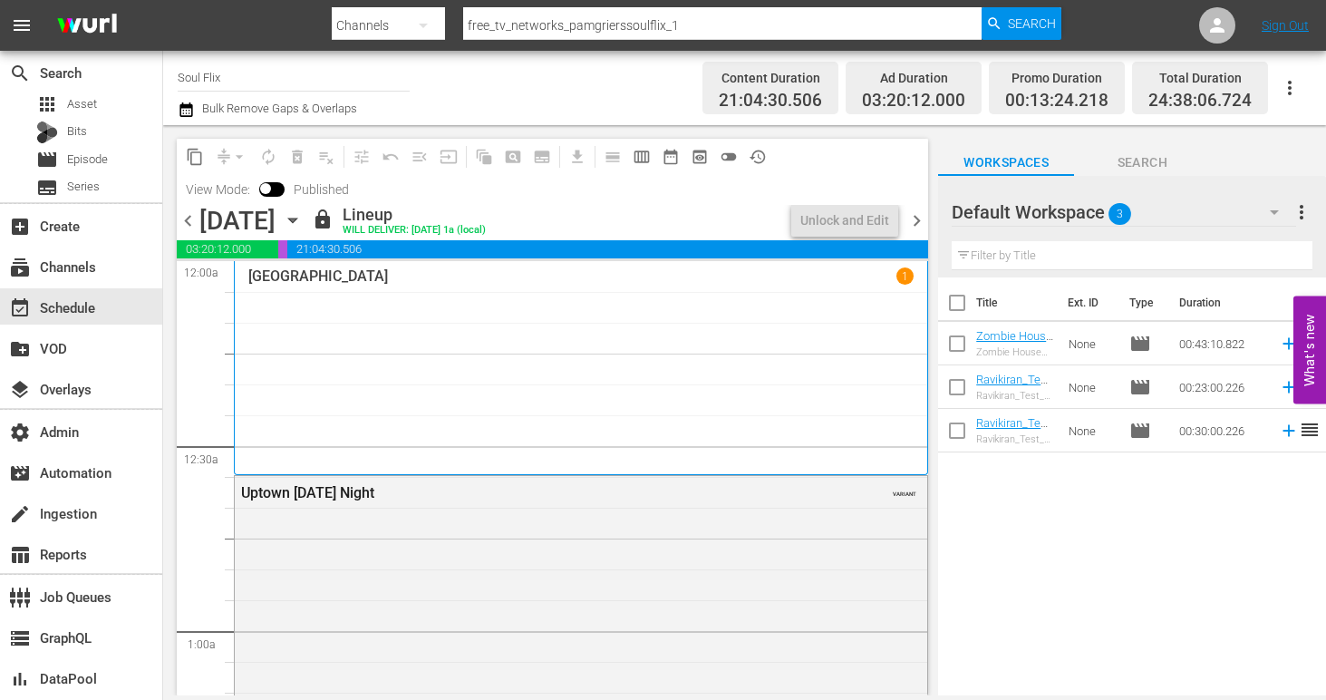
click at [183, 220] on span "chevron_left" at bounding box center [188, 220] width 23 height 23
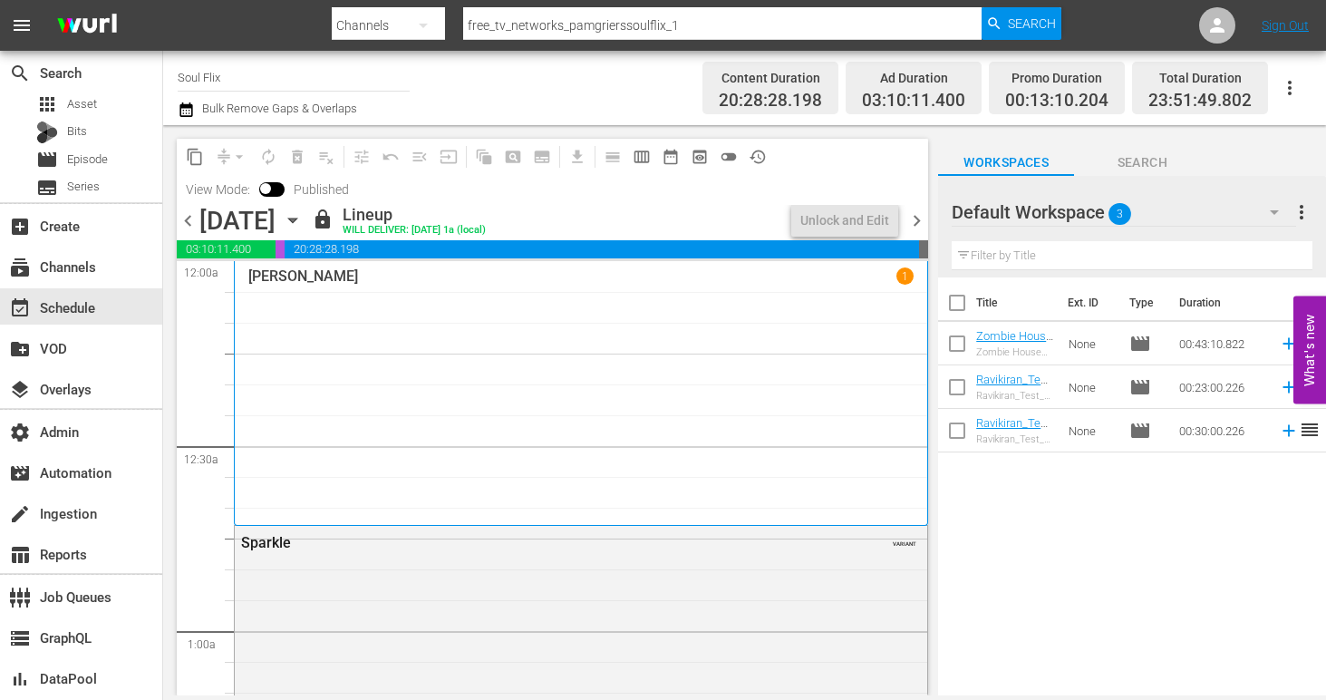
click at [183, 220] on span "chevron_left" at bounding box center [188, 220] width 23 height 23
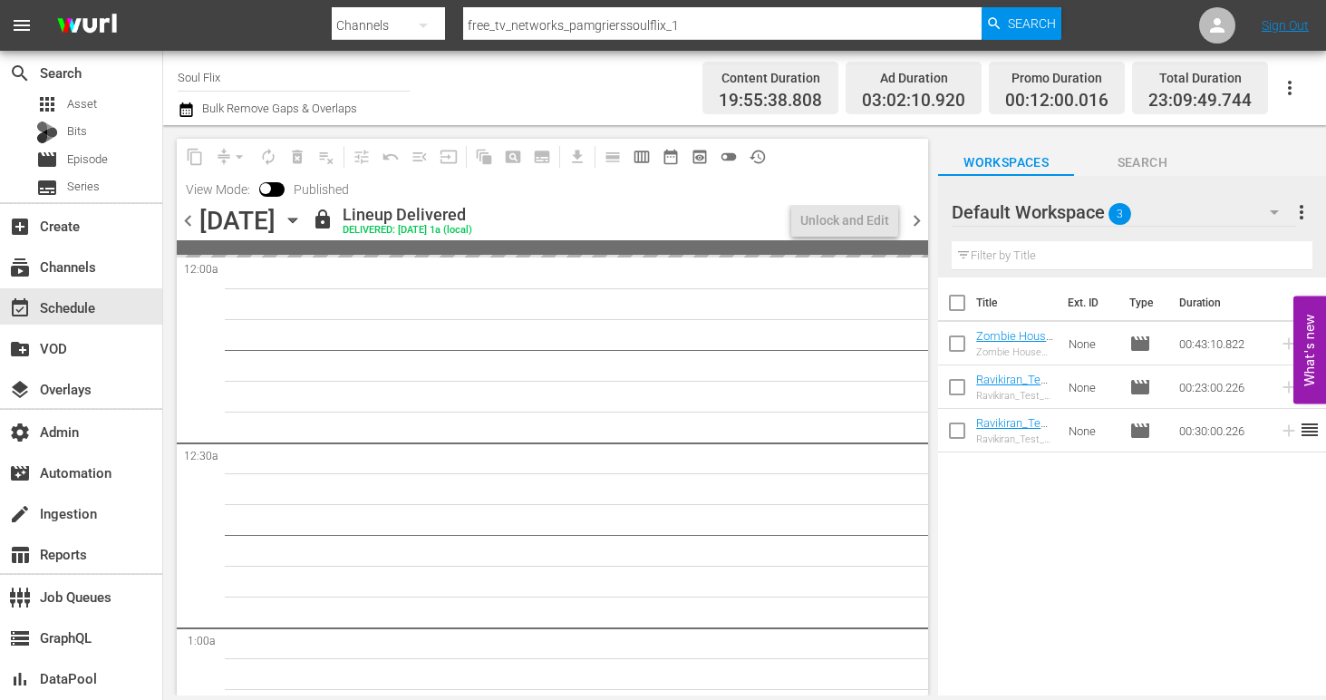
click at [183, 220] on span "chevron_left" at bounding box center [188, 220] width 23 height 23
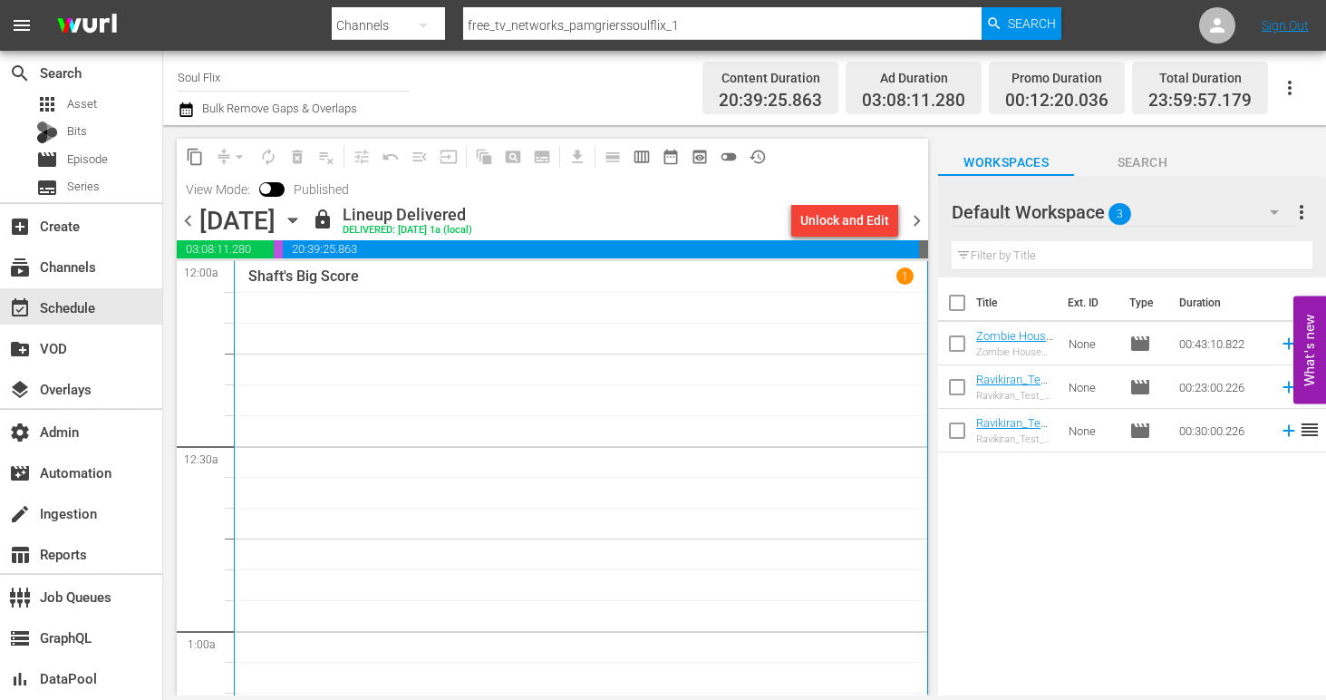
click at [916, 218] on span "chevron_right" at bounding box center [916, 220] width 23 height 23
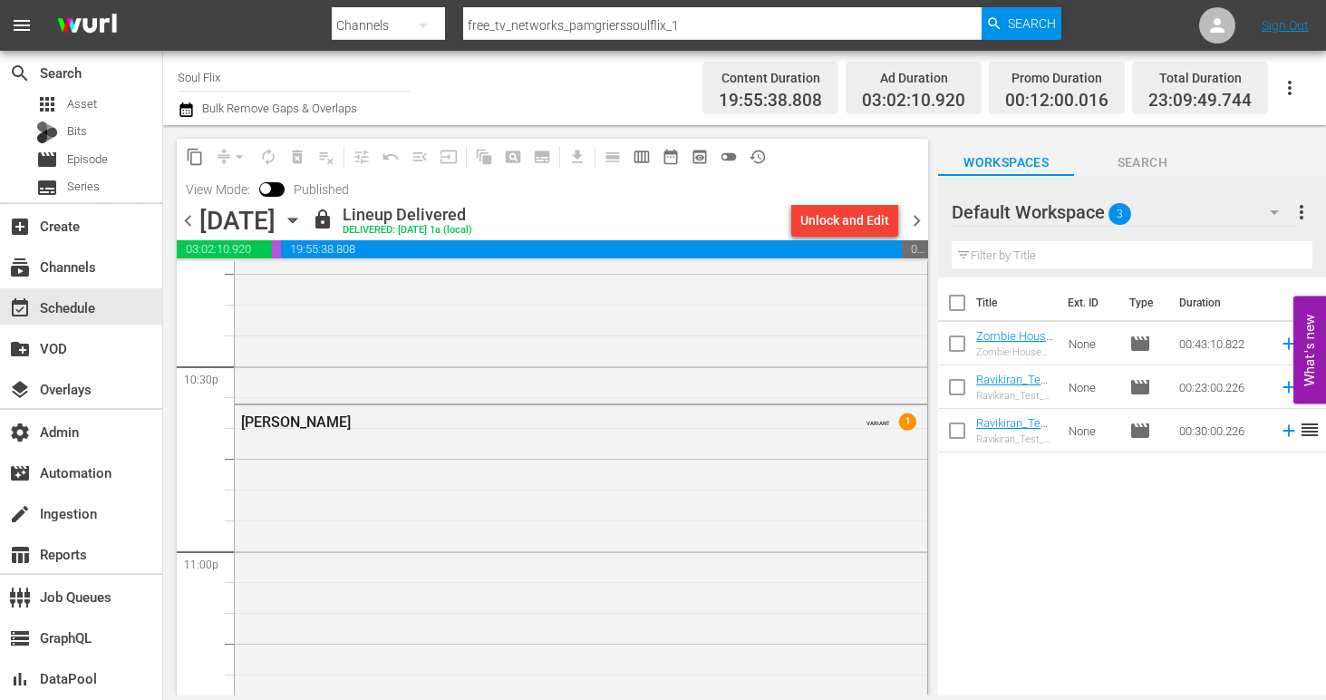
scroll to position [8704, 0]
